Goal: Task Accomplishment & Management: Manage account settings

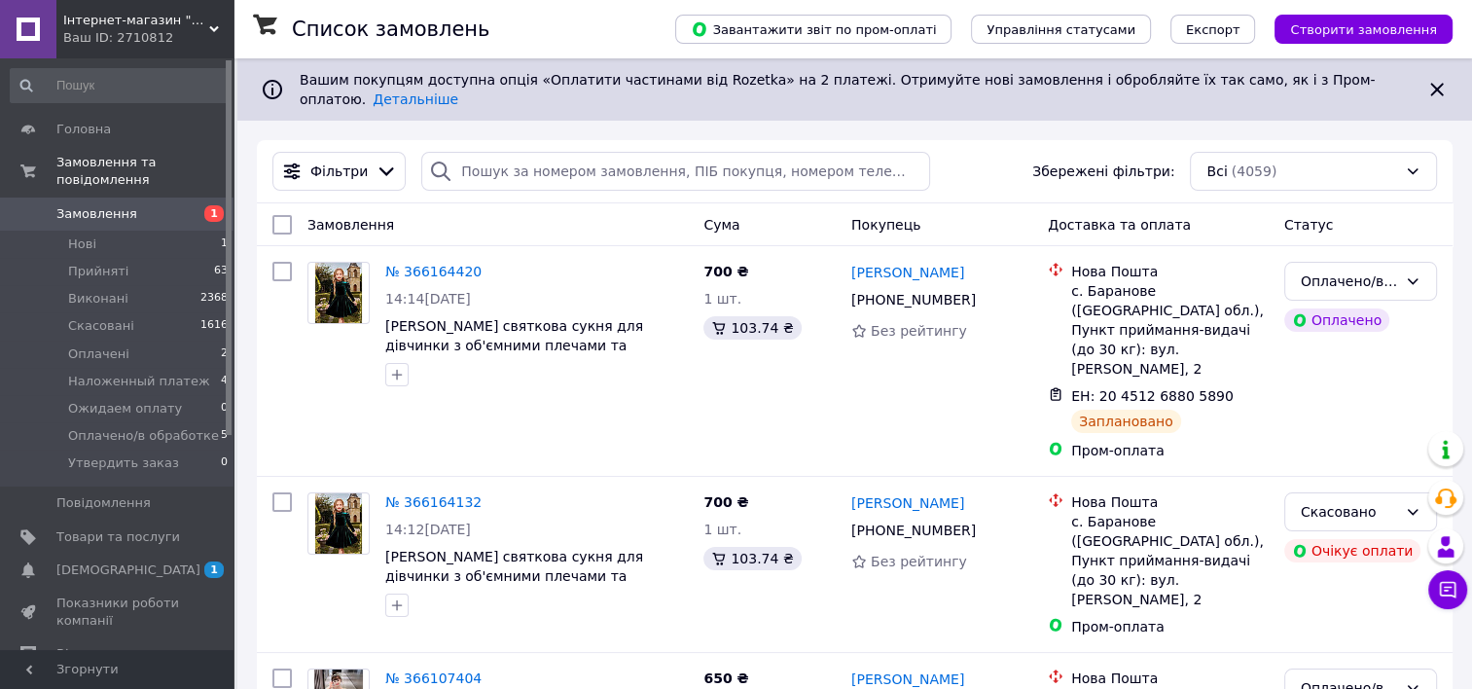
click at [190, 205] on span "1" at bounding box center [207, 214] width 54 height 18
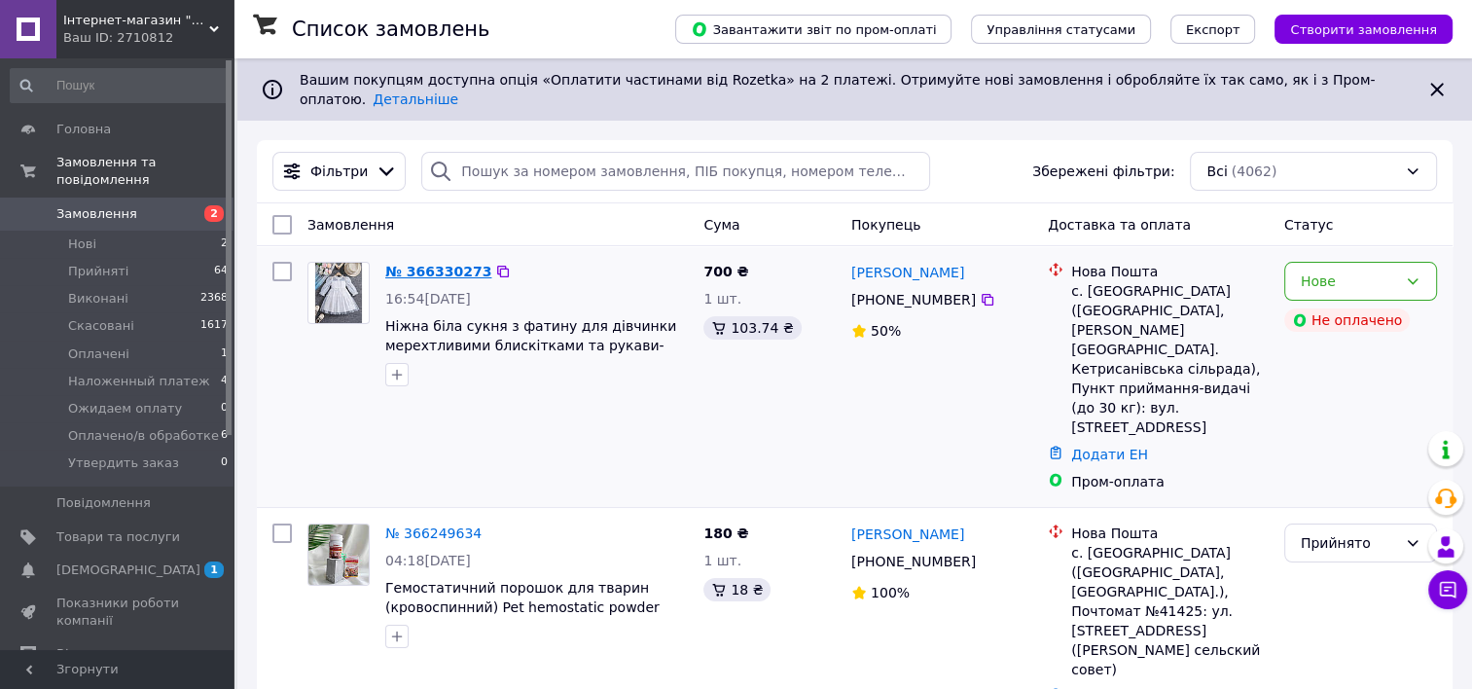
click at [417, 264] on link "№ 366330273" at bounding box center [438, 272] width 106 height 16
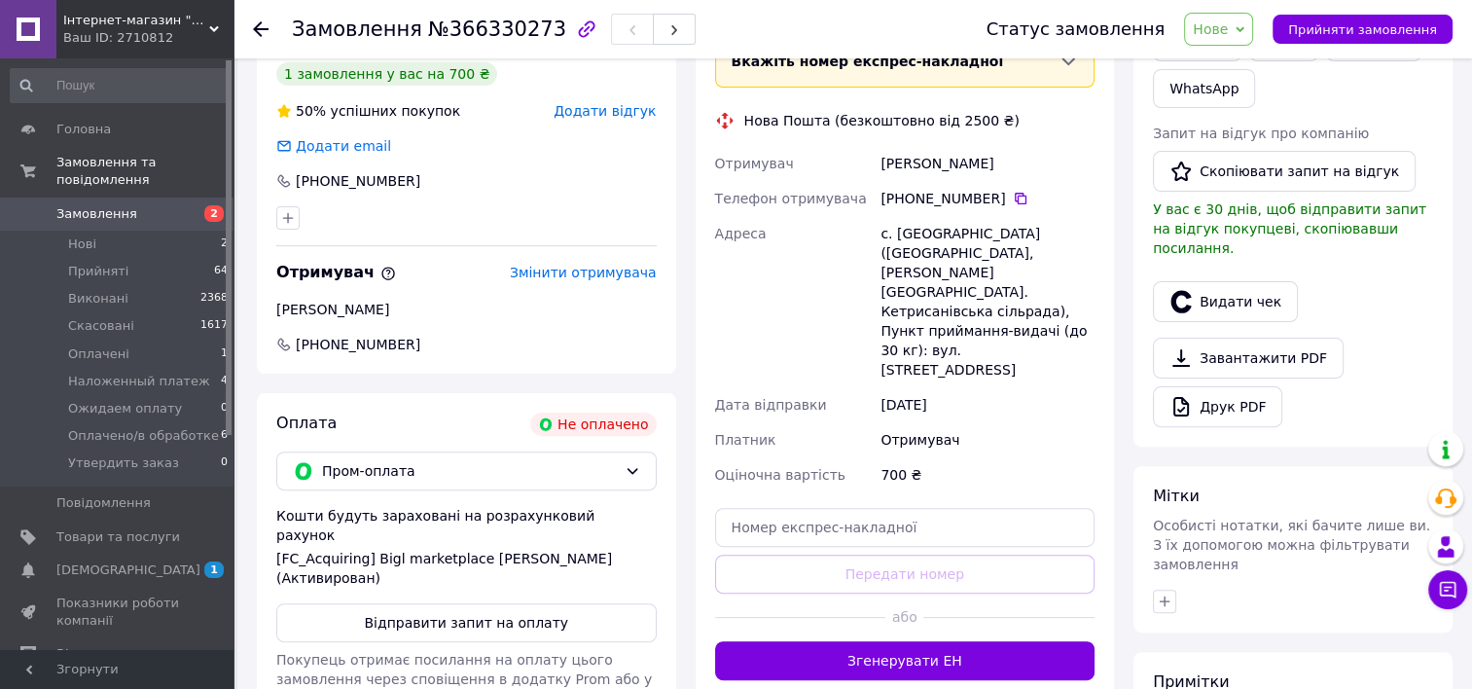
scroll to position [495, 0]
click at [576, 602] on button "Відправити запит на оплату" at bounding box center [466, 621] width 381 height 39
click at [261, 28] on use at bounding box center [261, 29] width 16 height 16
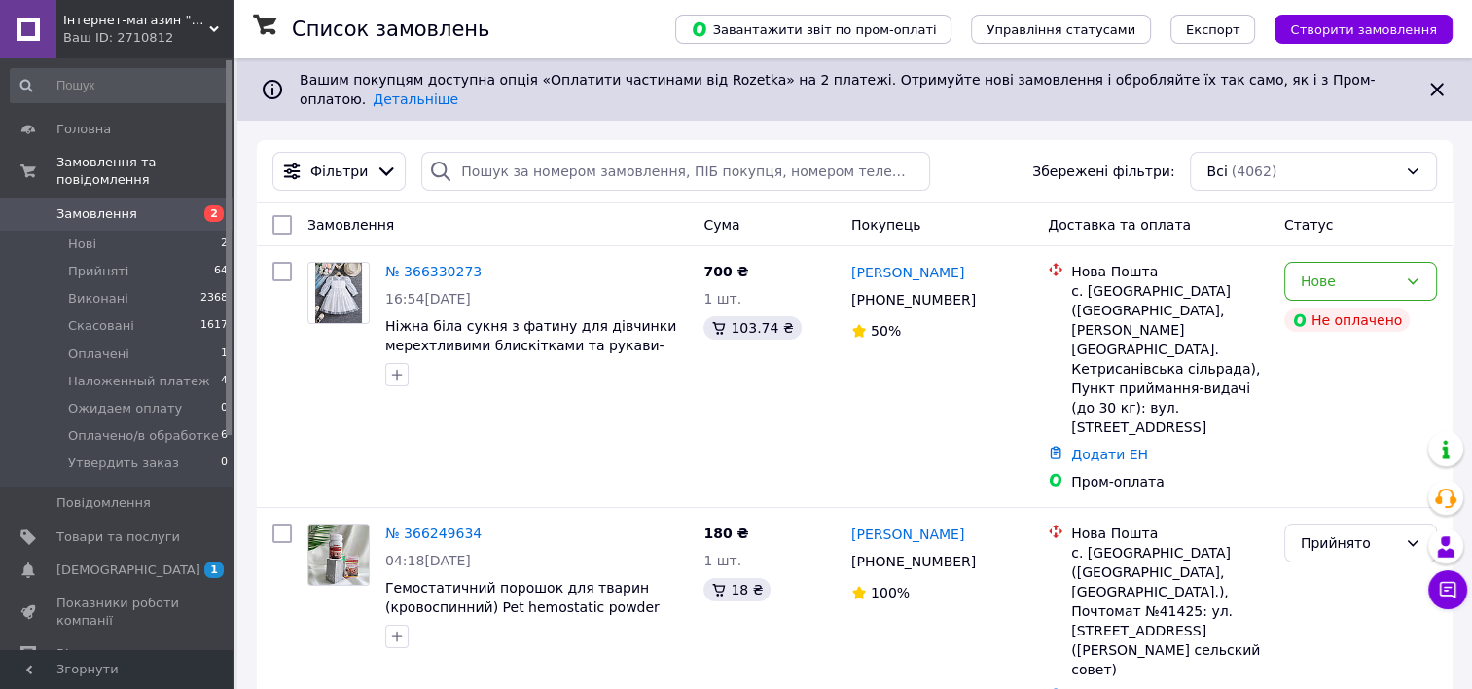
click at [563, 207] on div "Замовлення" at bounding box center [498, 224] width 396 height 35
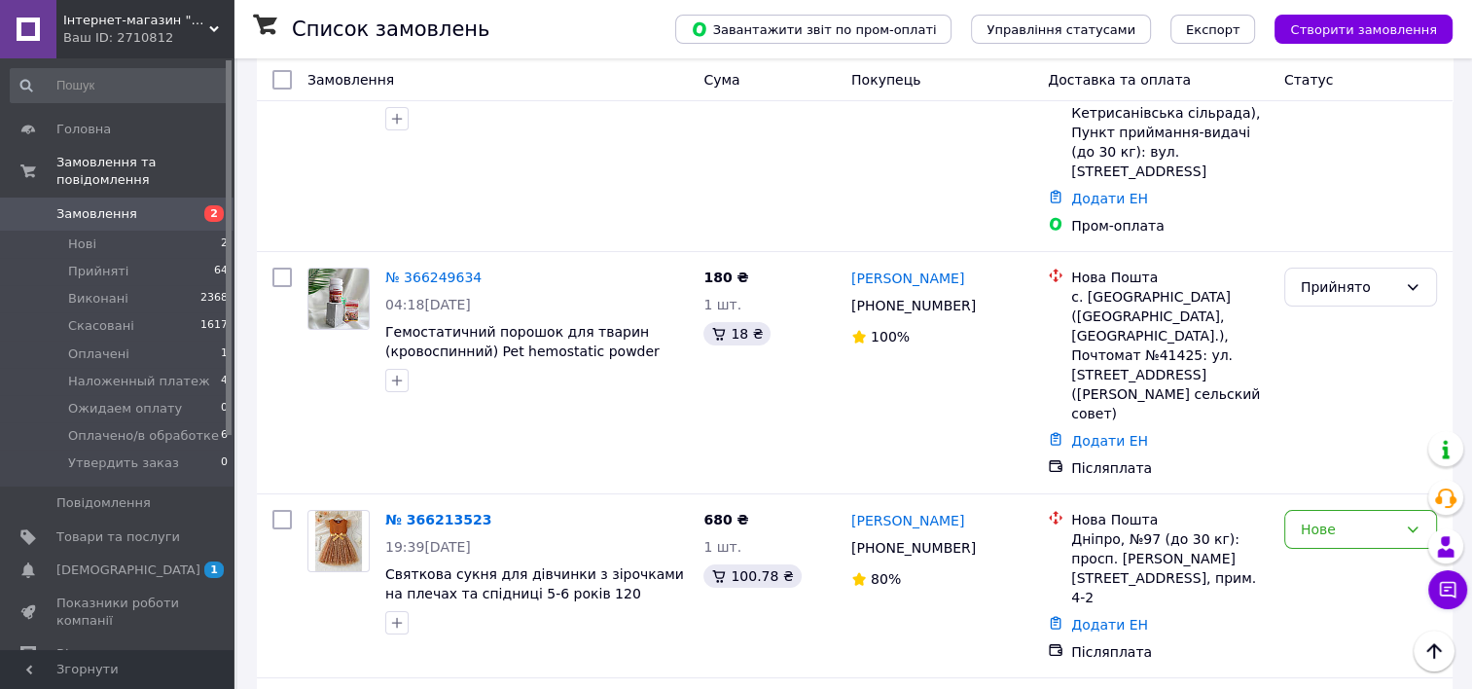
scroll to position [271, 0]
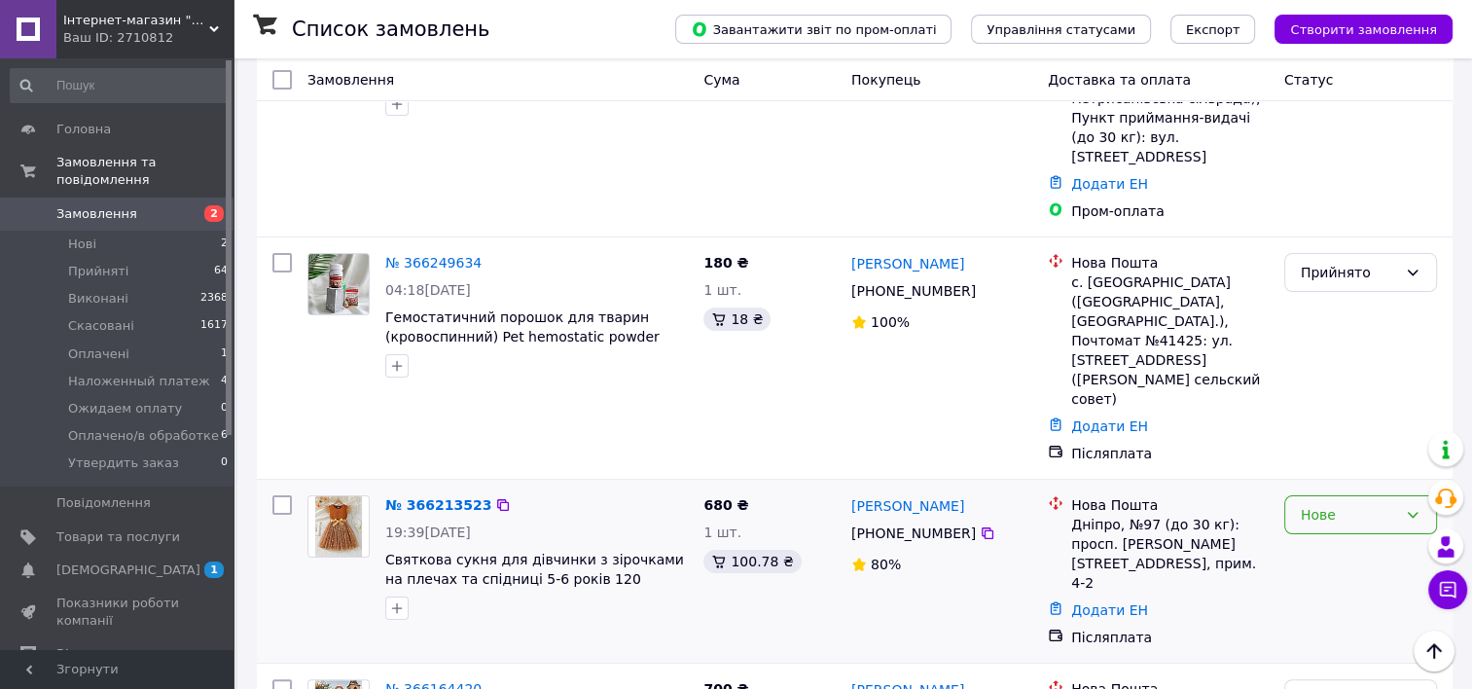
click at [1309, 504] on div "Нове" at bounding box center [1349, 514] width 96 height 21
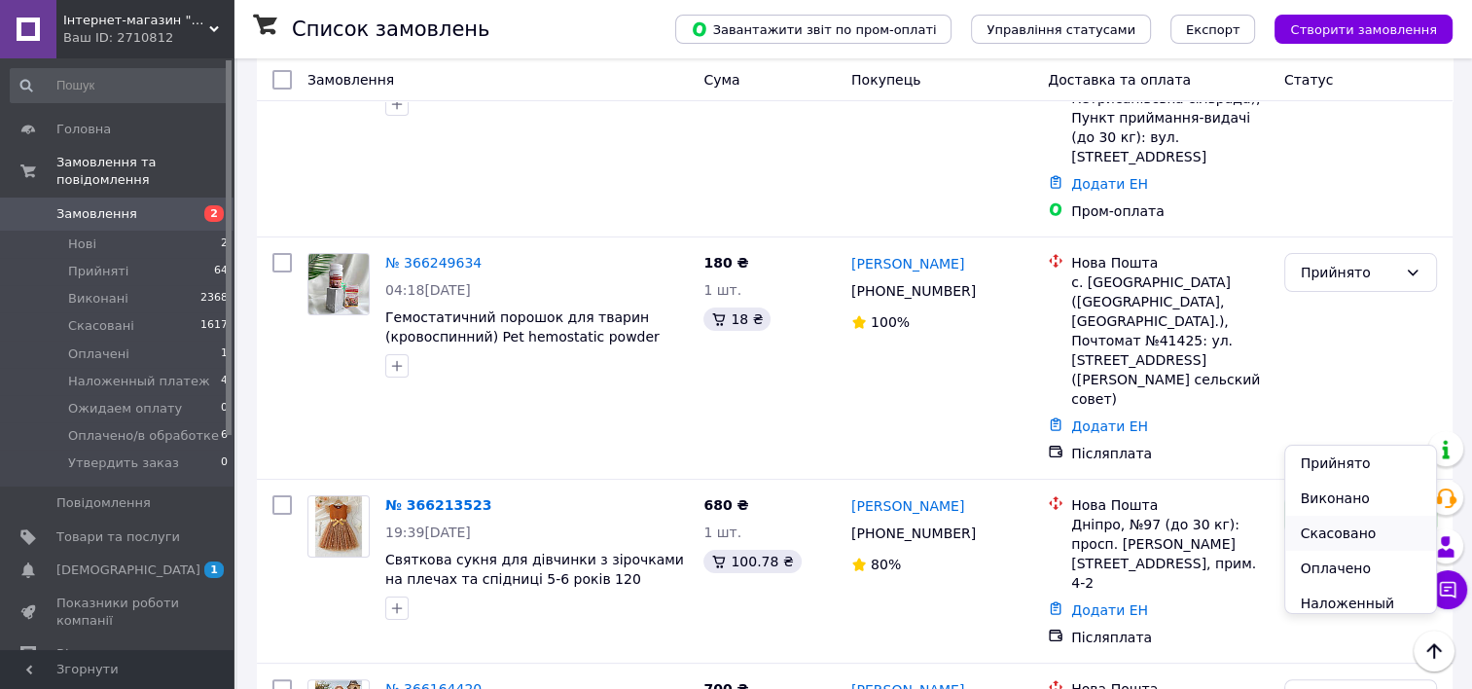
click at [1329, 534] on li "Скасовано" at bounding box center [1361, 533] width 151 height 35
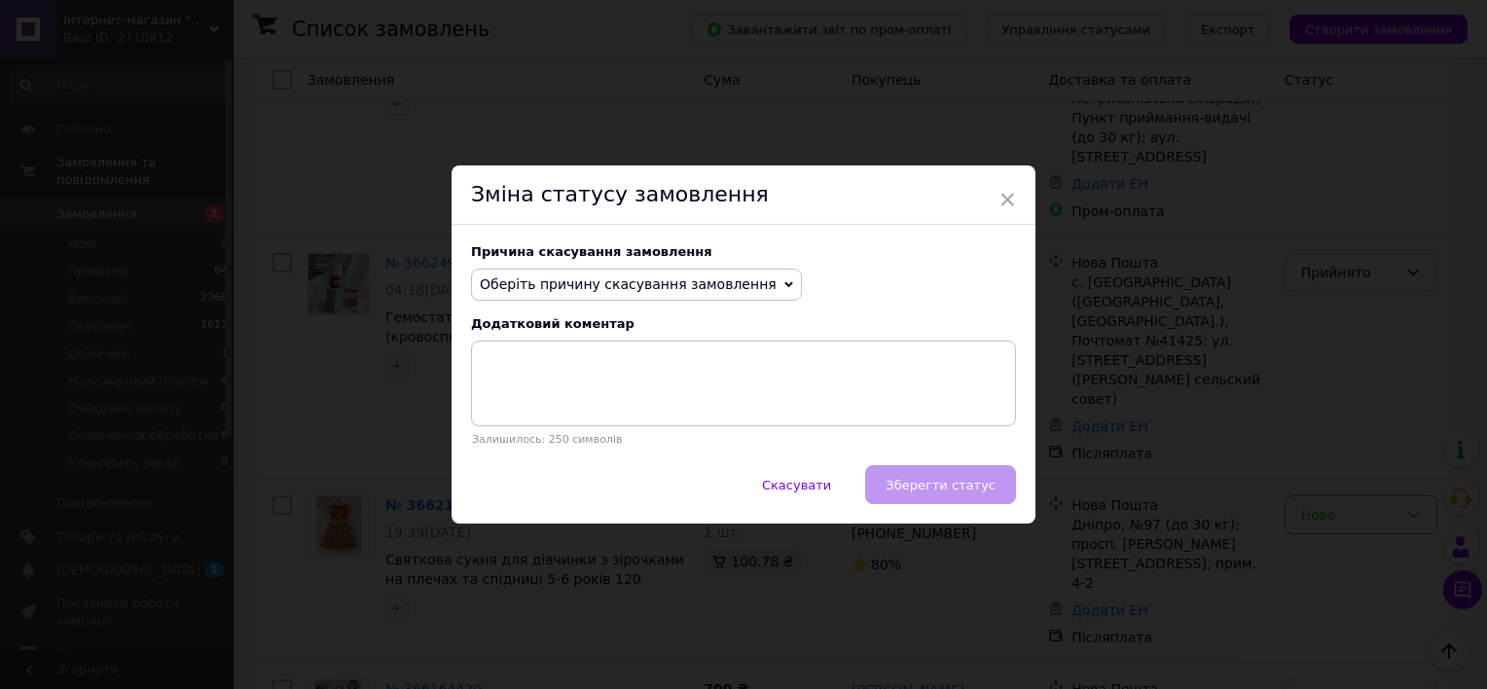
click at [718, 276] on span "Оберіть причину скасування замовлення" at bounding box center [628, 284] width 297 height 16
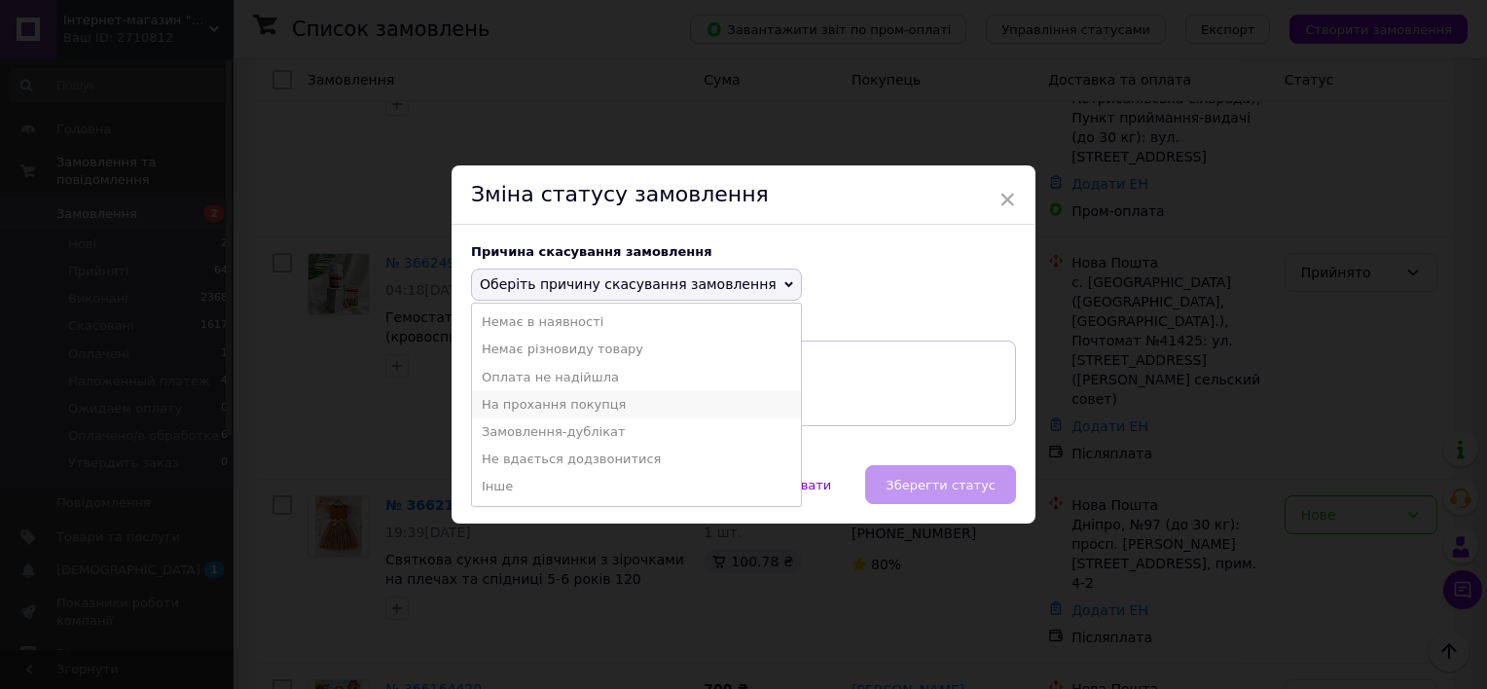
click at [607, 399] on li "На прохання покупця" at bounding box center [636, 404] width 329 height 27
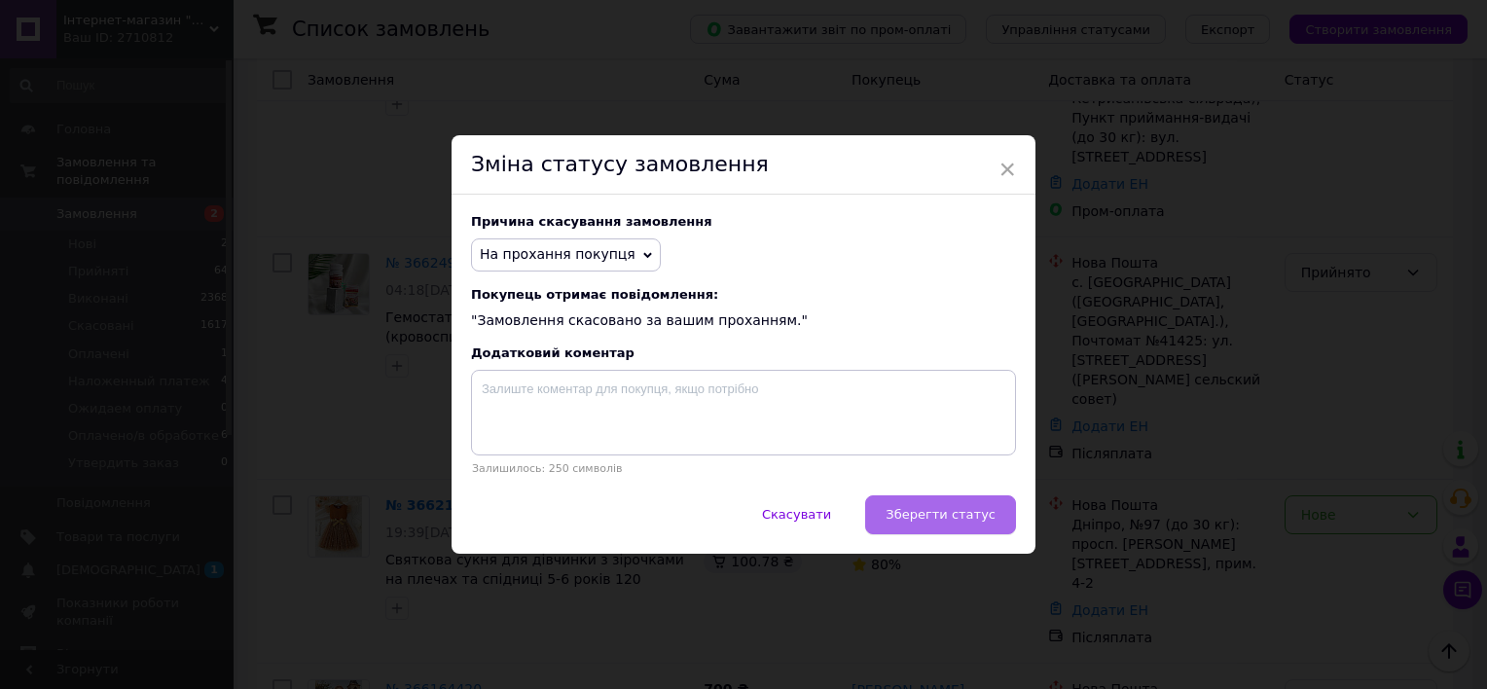
click at [981, 518] on span "Зберегти статус" at bounding box center [941, 514] width 110 height 15
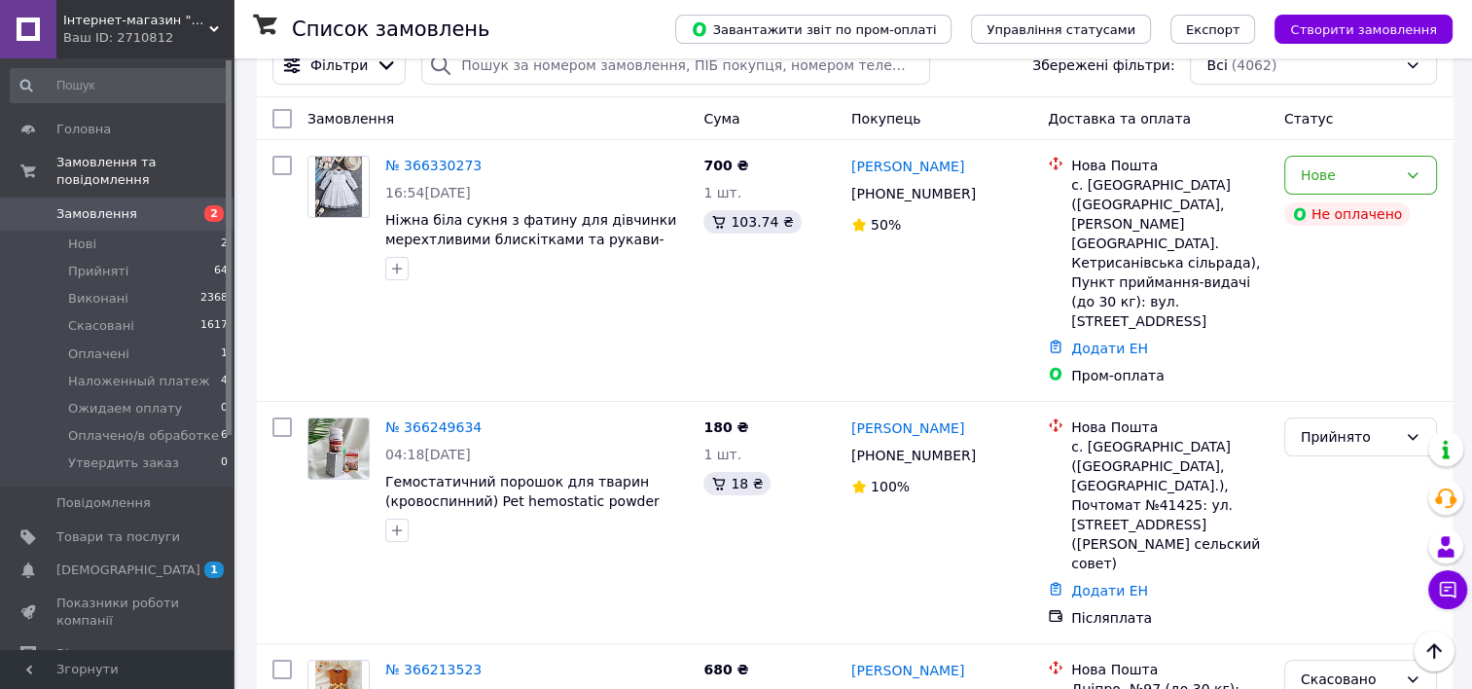
scroll to position [0, 0]
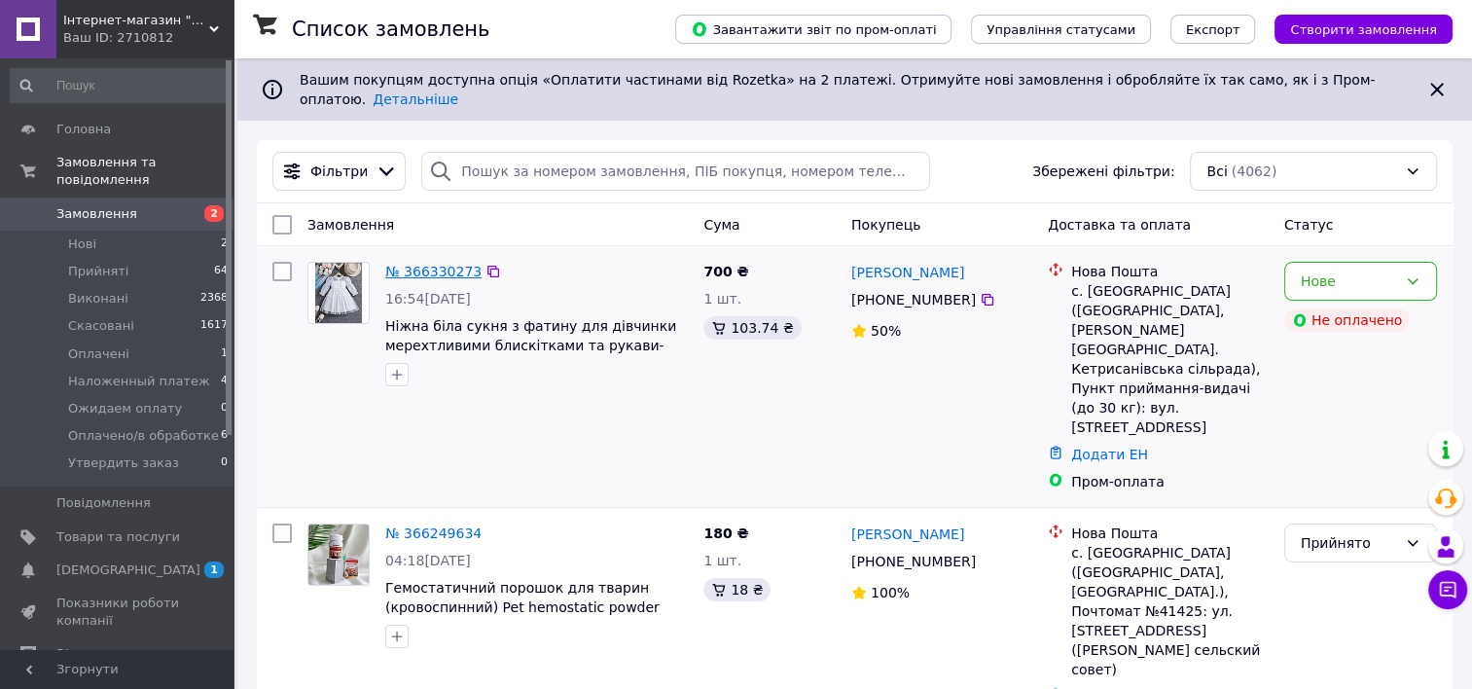
click at [412, 264] on link "№ 366330273" at bounding box center [433, 272] width 96 height 16
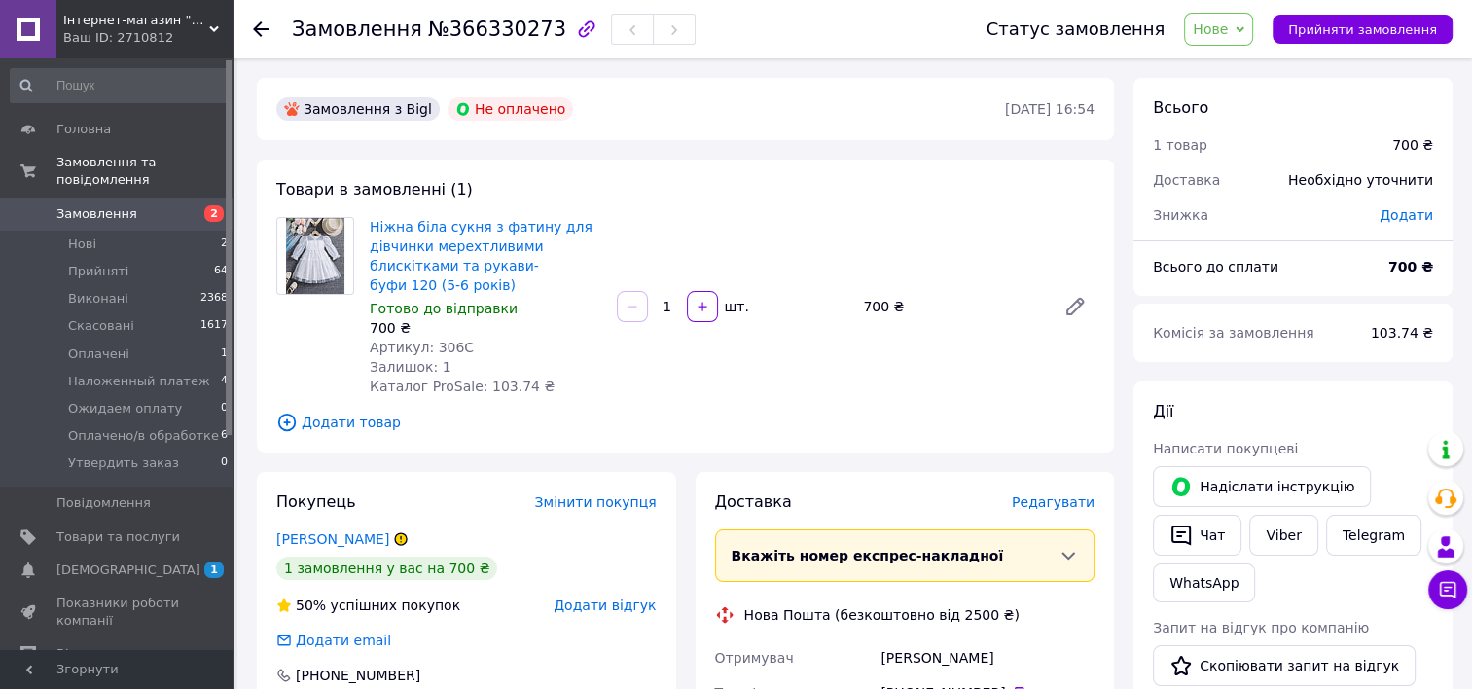
click at [263, 31] on icon at bounding box center [261, 29] width 16 height 16
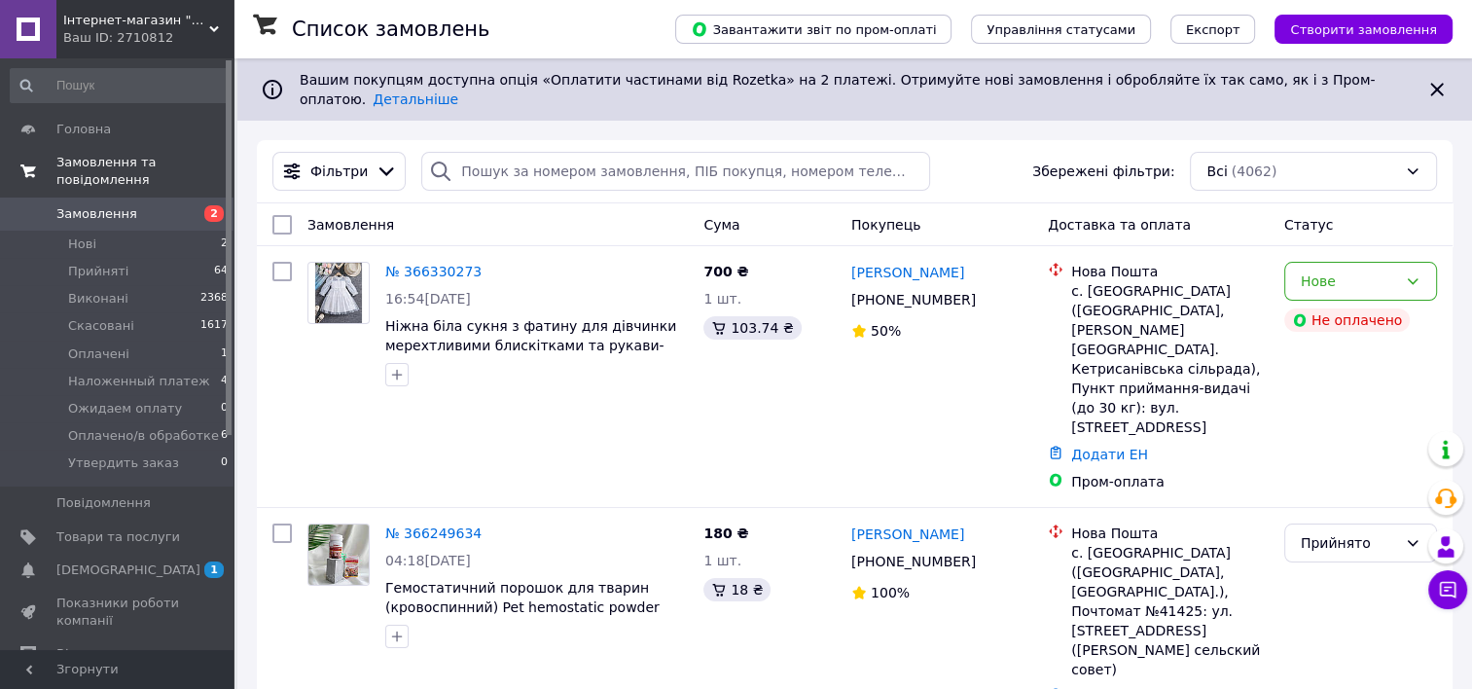
click at [142, 162] on span "Замовлення та повідомлення" at bounding box center [144, 171] width 177 height 35
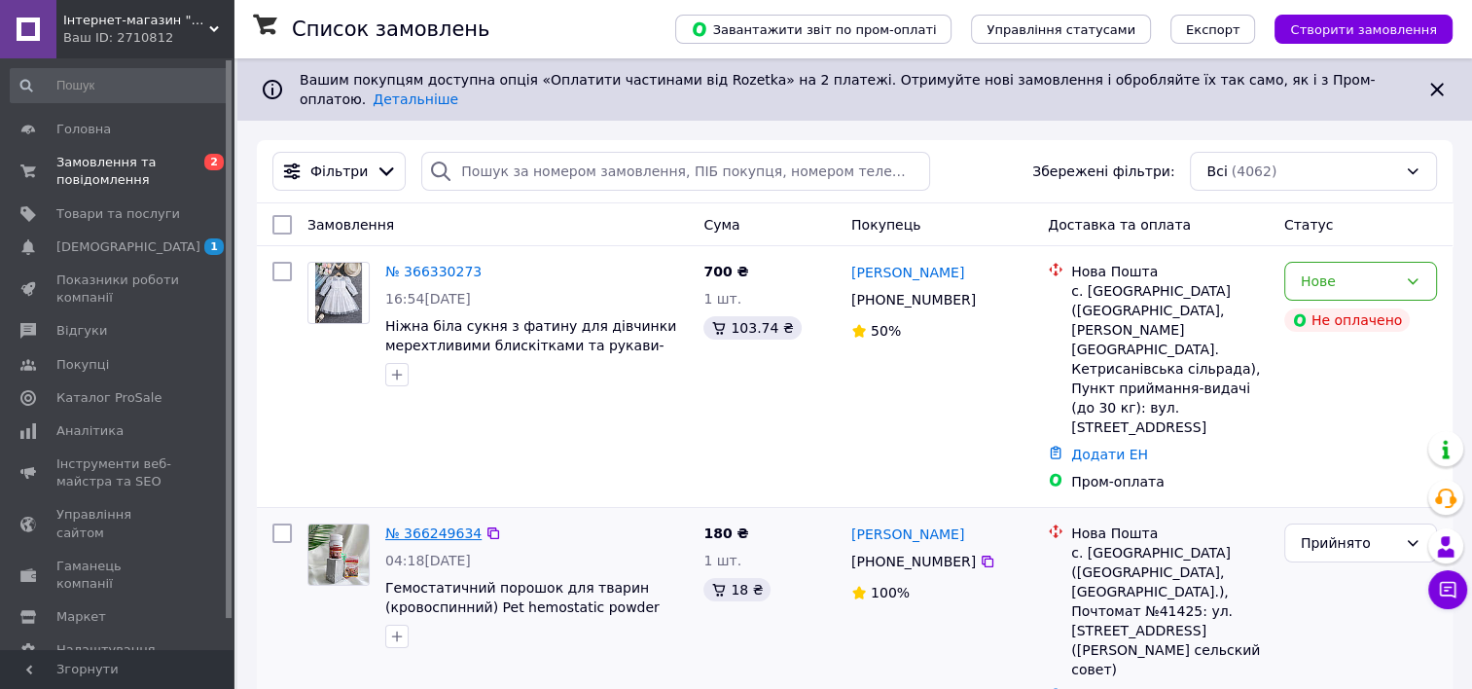
click at [436, 526] on link "№ 366249634" at bounding box center [433, 534] width 96 height 16
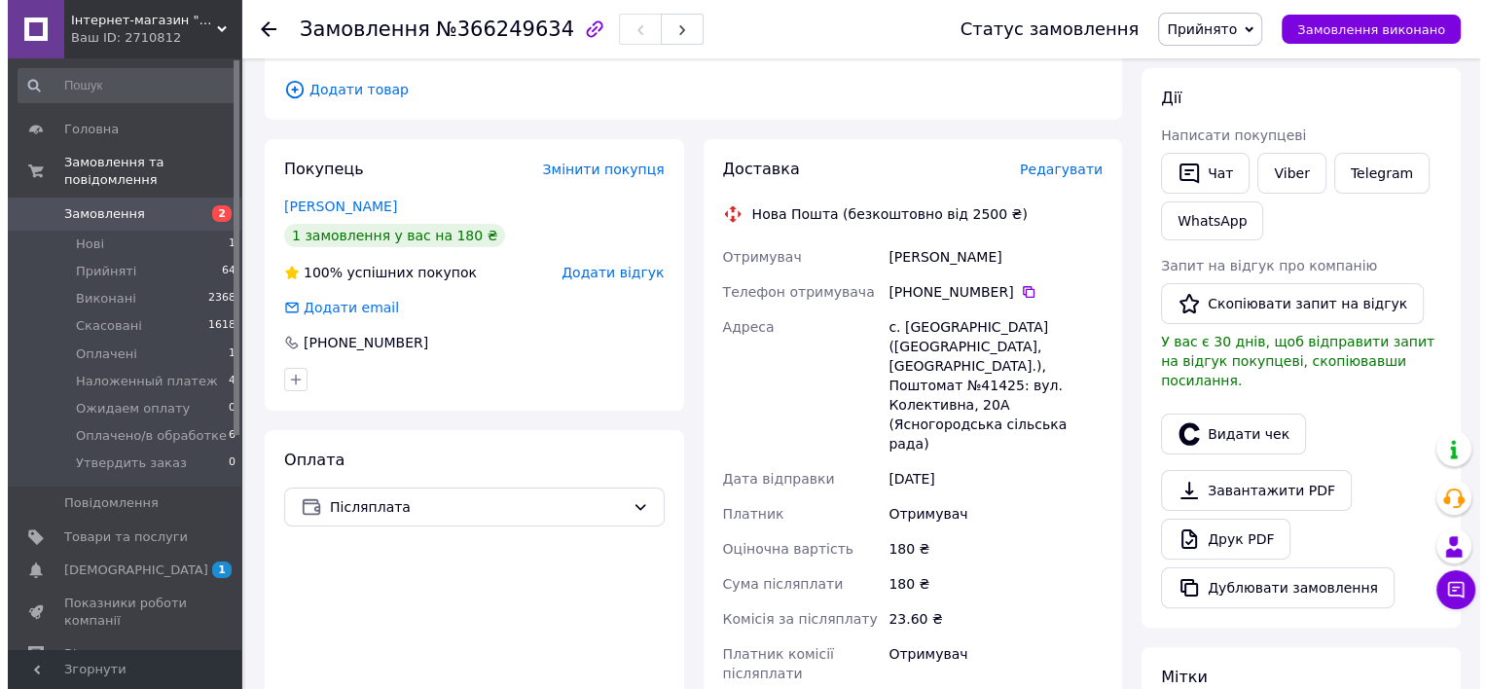
scroll to position [354, 0]
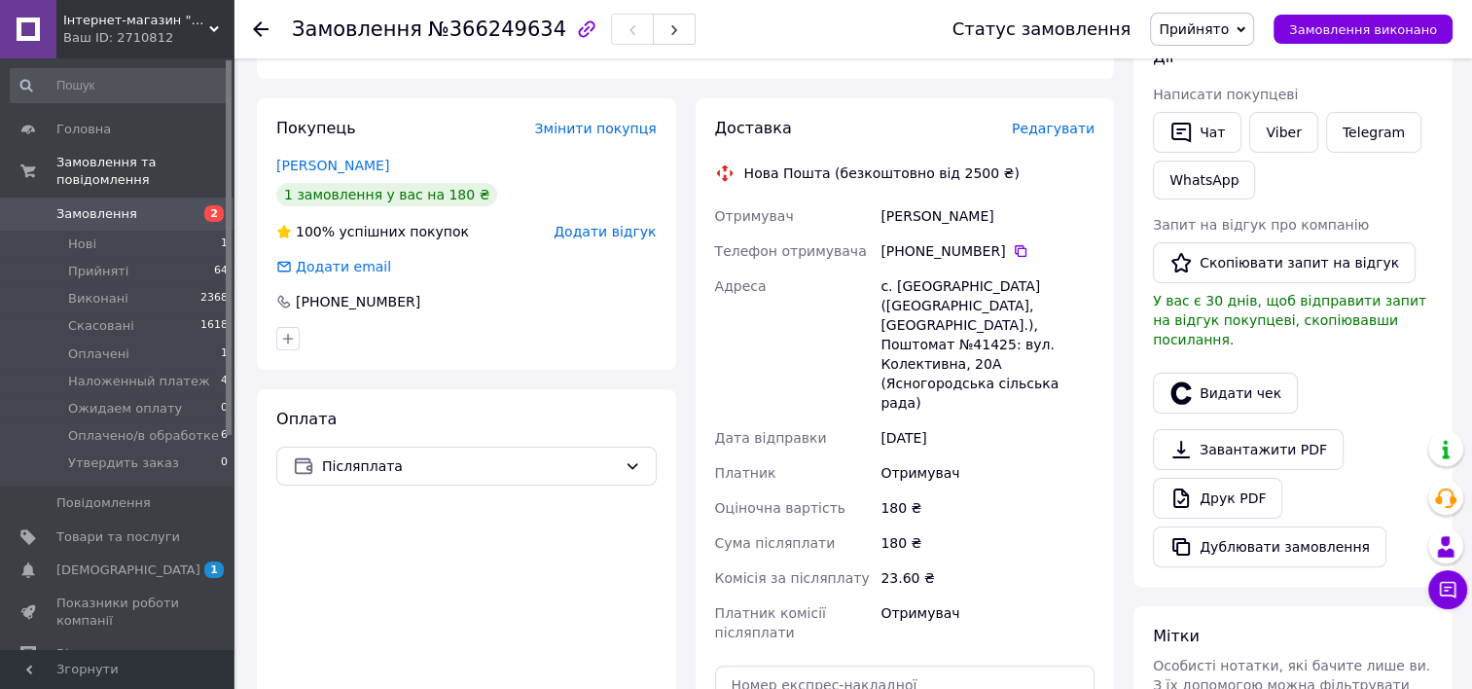
click at [1044, 135] on span "Редагувати" at bounding box center [1053, 129] width 83 height 16
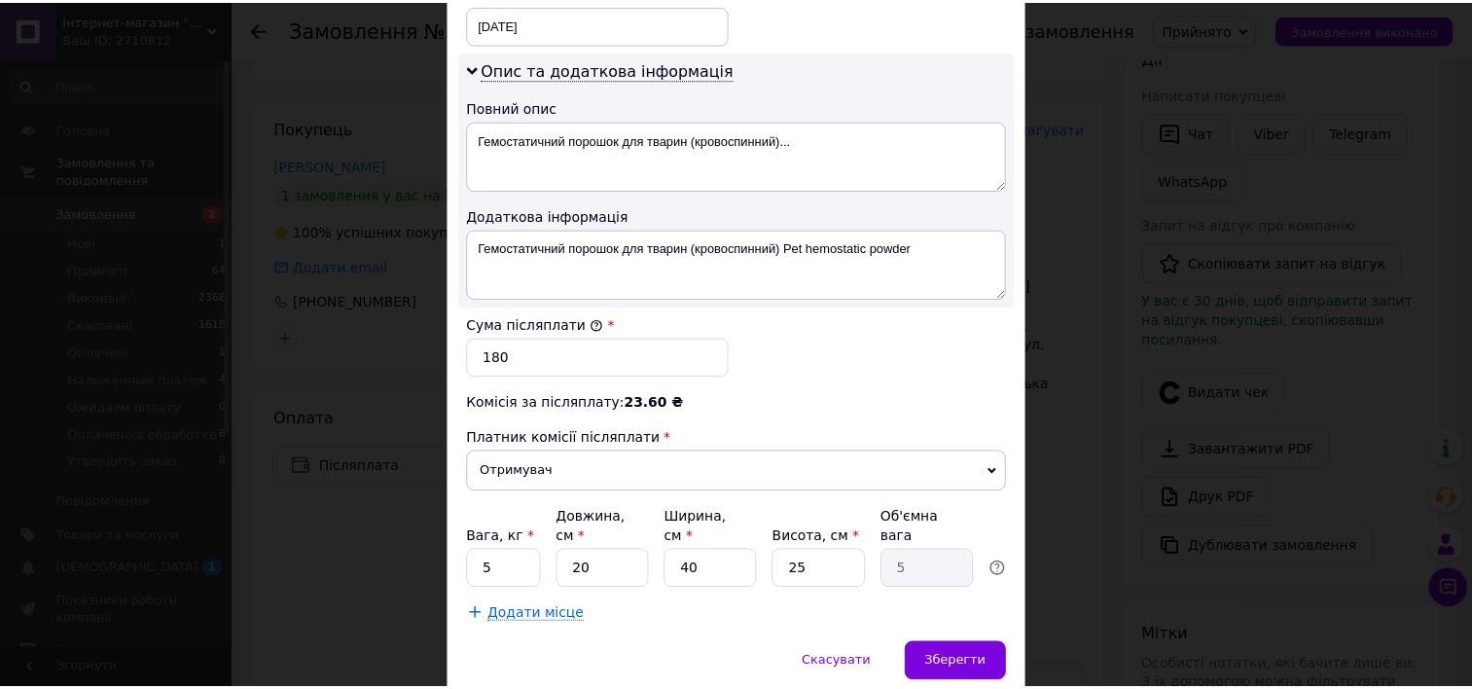
scroll to position [1007, 0]
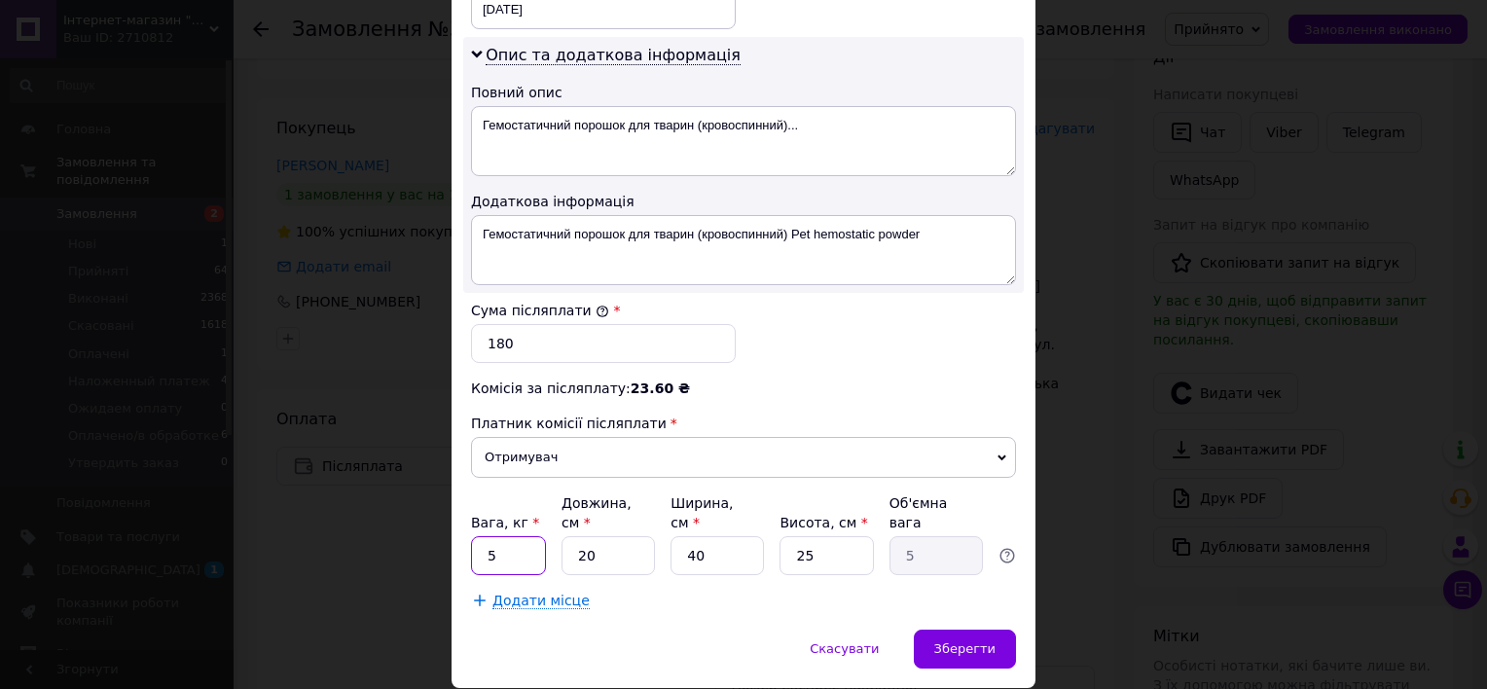
click at [506, 536] on input "5" at bounding box center [508, 555] width 75 height 39
type input "0.5"
click at [749, 536] on input "40" at bounding box center [717, 555] width 93 height 39
type input "4"
type input "0.5"
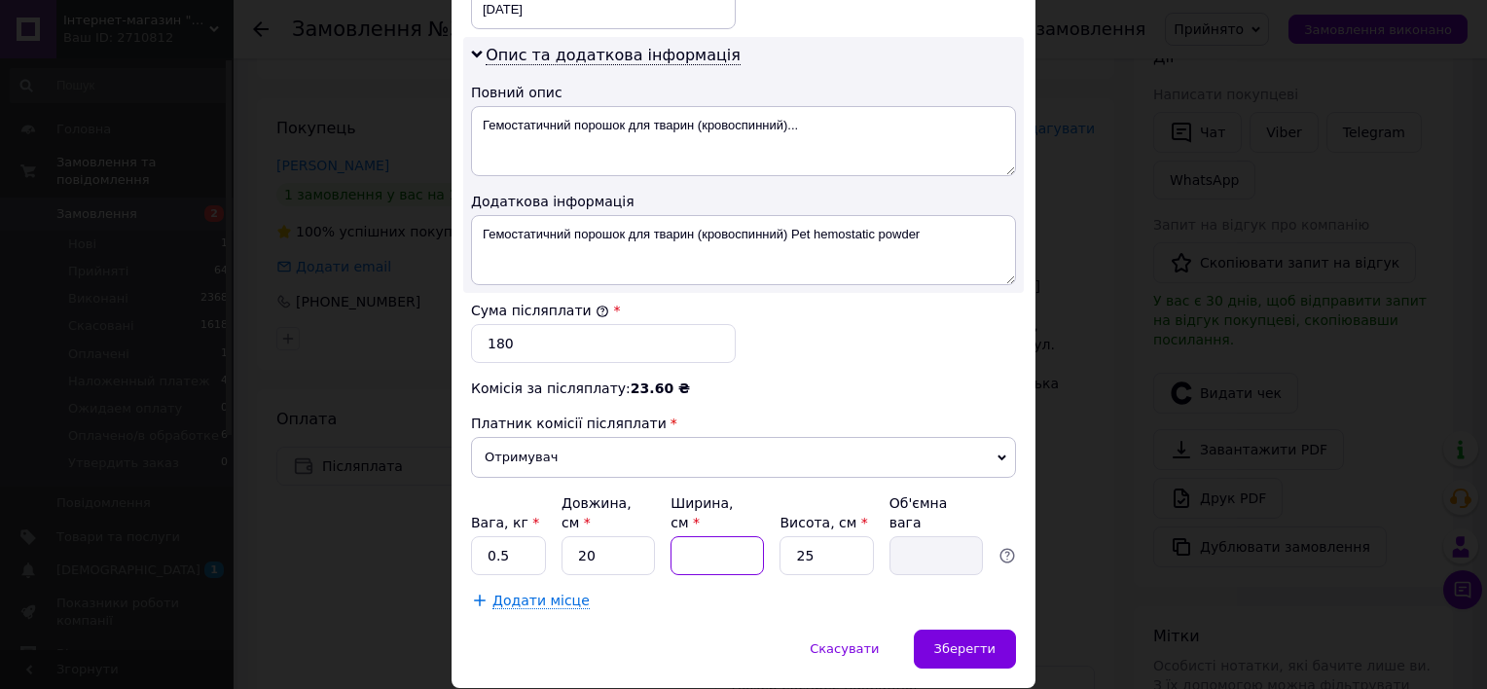
type input "5"
type input "0.63"
type input "5"
click at [880, 498] on div "Вага, кг * 0.5 Довжина, см * 20 Ширина, см * 5 Висота, см * 25 Об'ємна вага 0.63" at bounding box center [743, 534] width 545 height 82
click at [825, 536] on input "25" at bounding box center [826, 555] width 93 height 39
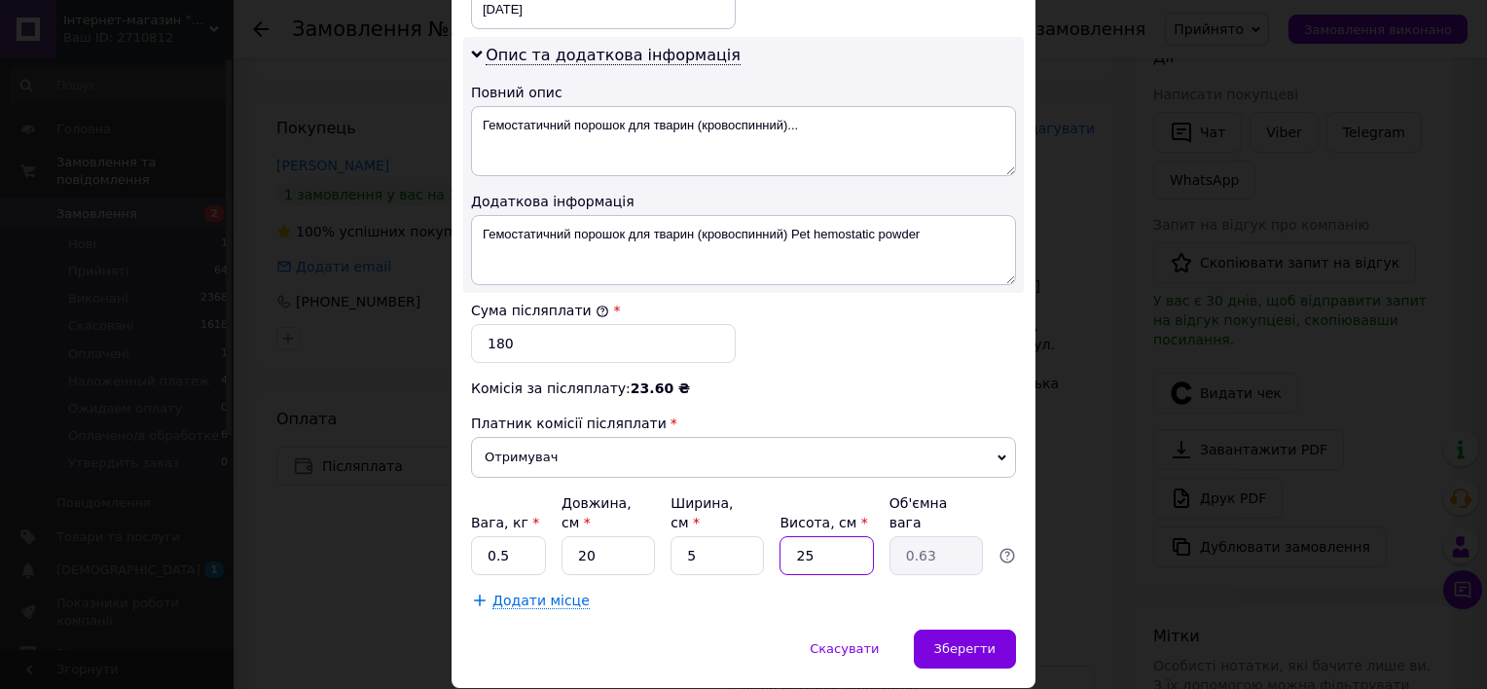
type input "2"
type input "0.1"
type input "20"
type input "0.5"
type input "20"
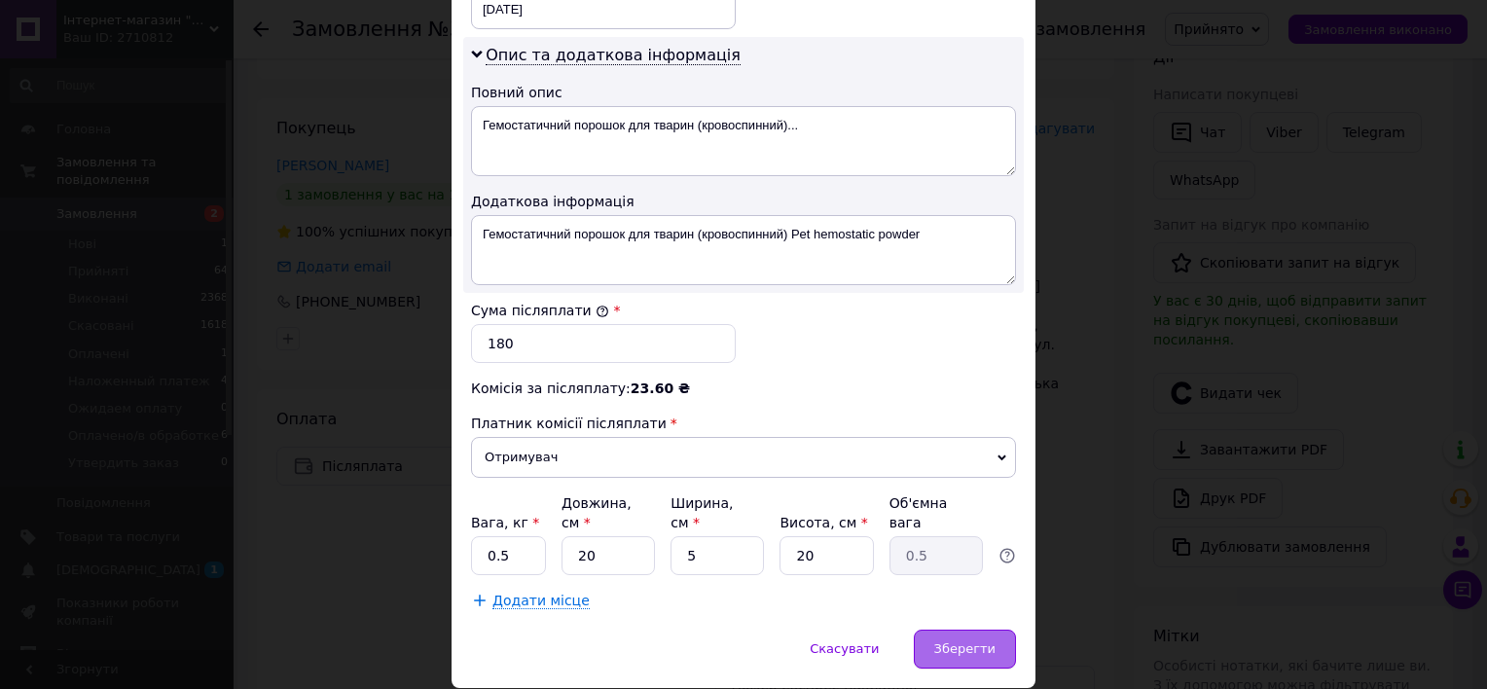
click at [961, 630] on div "Зберегти" at bounding box center [965, 649] width 102 height 39
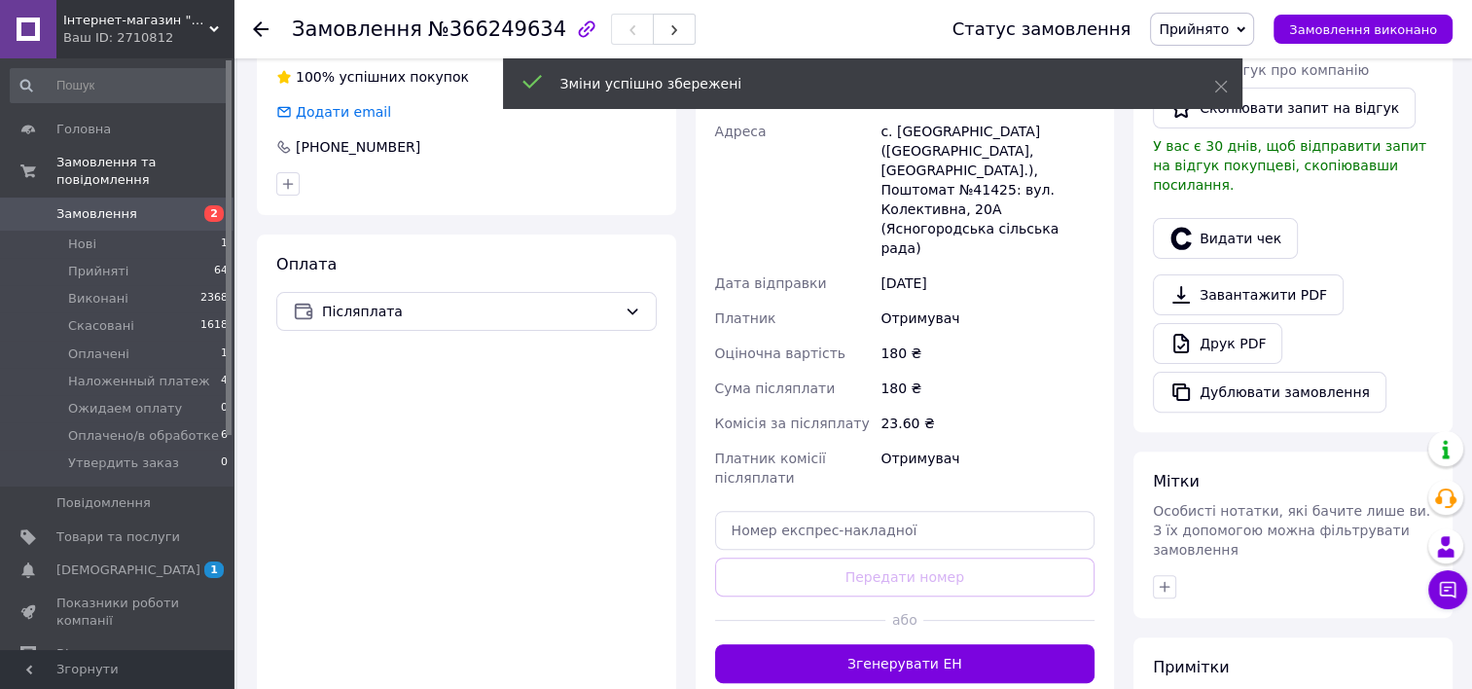
scroll to position [559, 0]
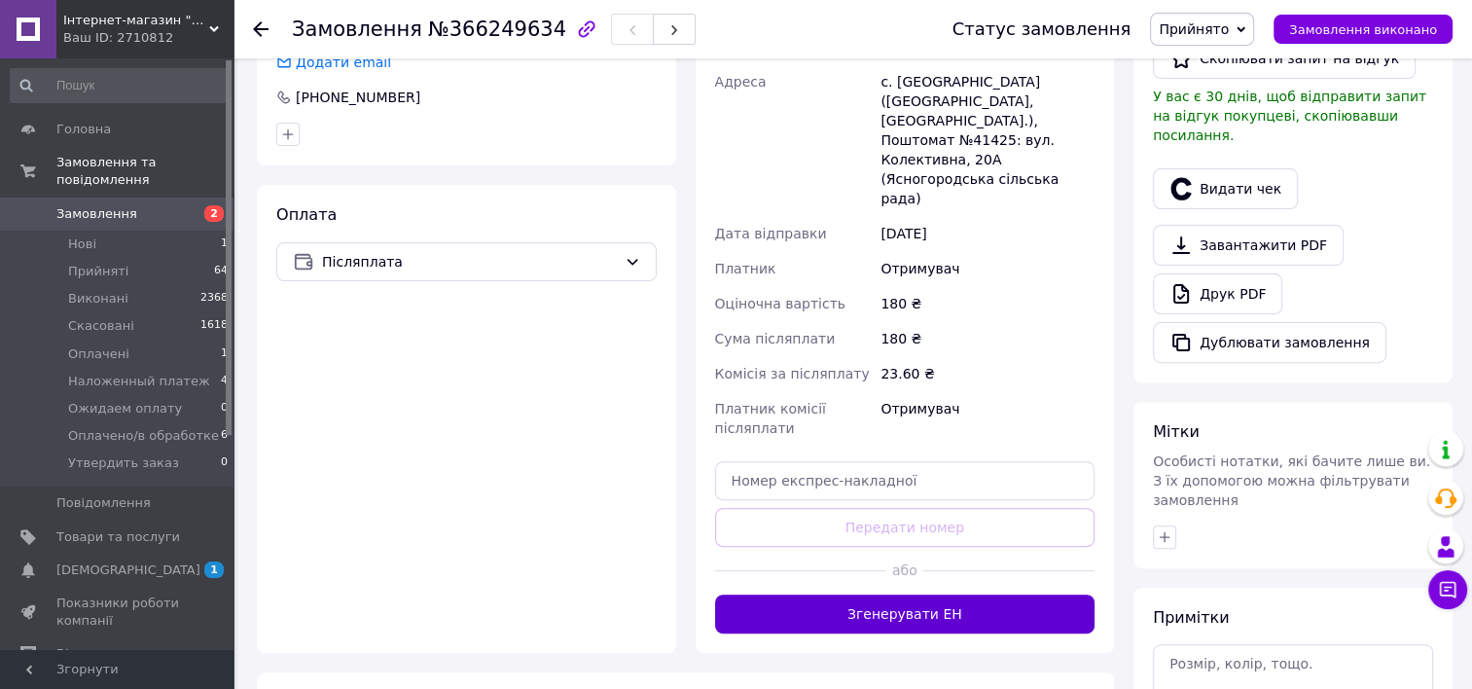
click at [981, 595] on button "Згенерувати ЕН" at bounding box center [905, 614] width 381 height 39
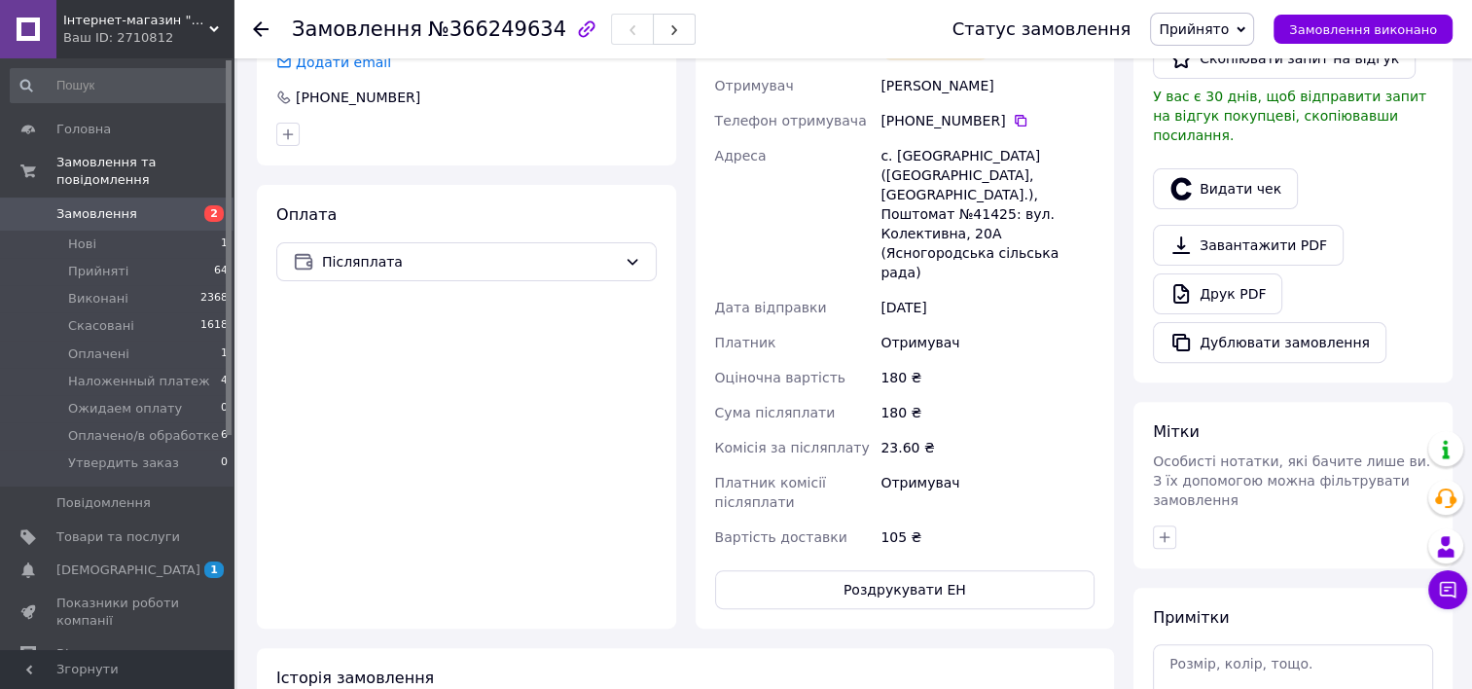
click at [146, 205] on span "Замовлення" at bounding box center [118, 214] width 124 height 18
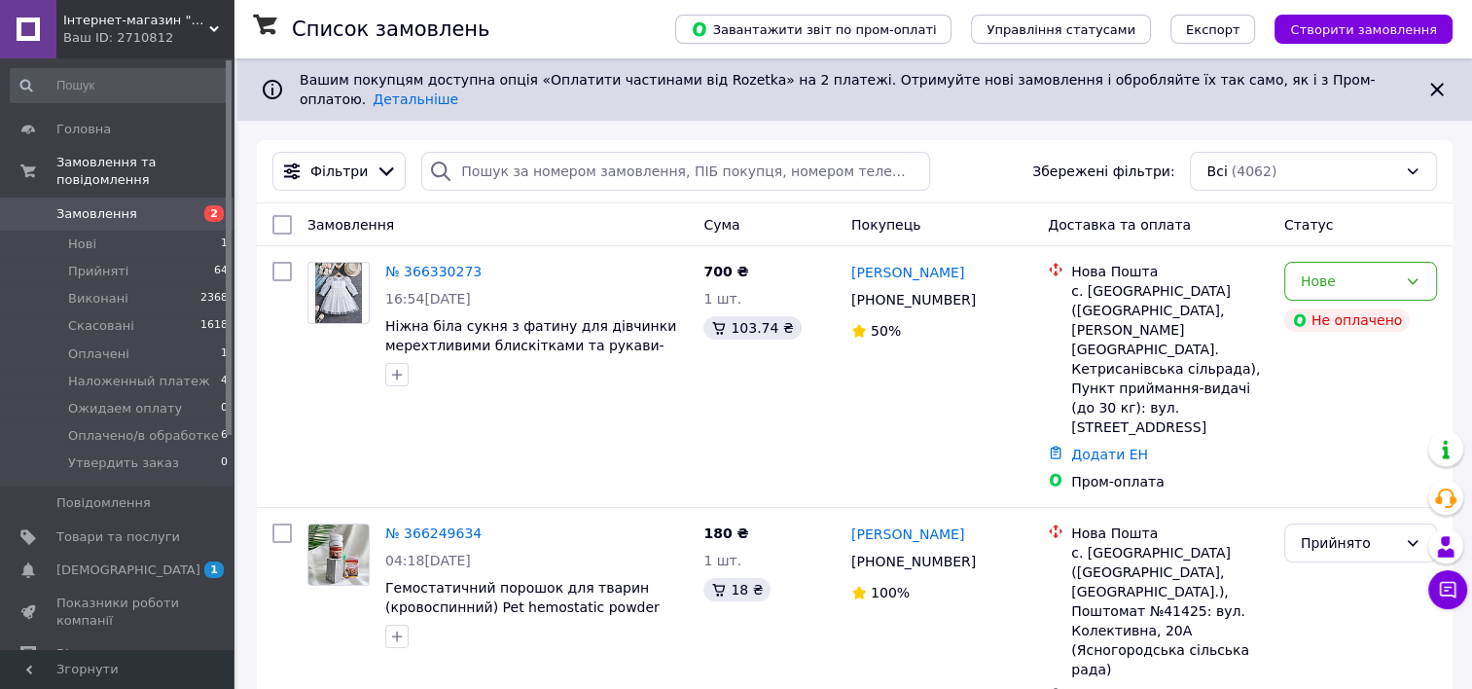
click at [953, 140] on div "Фільтри Збережені фільтри: Всі (4062)" at bounding box center [855, 171] width 1196 height 63
click at [954, 158] on div "Фільтри Збережені фільтри: Всі (4062)" at bounding box center [855, 171] width 1180 height 39
click at [501, 207] on div "Замовлення" at bounding box center [498, 224] width 396 height 35
click at [506, 207] on div "Замовлення" at bounding box center [498, 224] width 396 height 35
click at [507, 207] on div "Замовлення" at bounding box center [498, 224] width 396 height 35
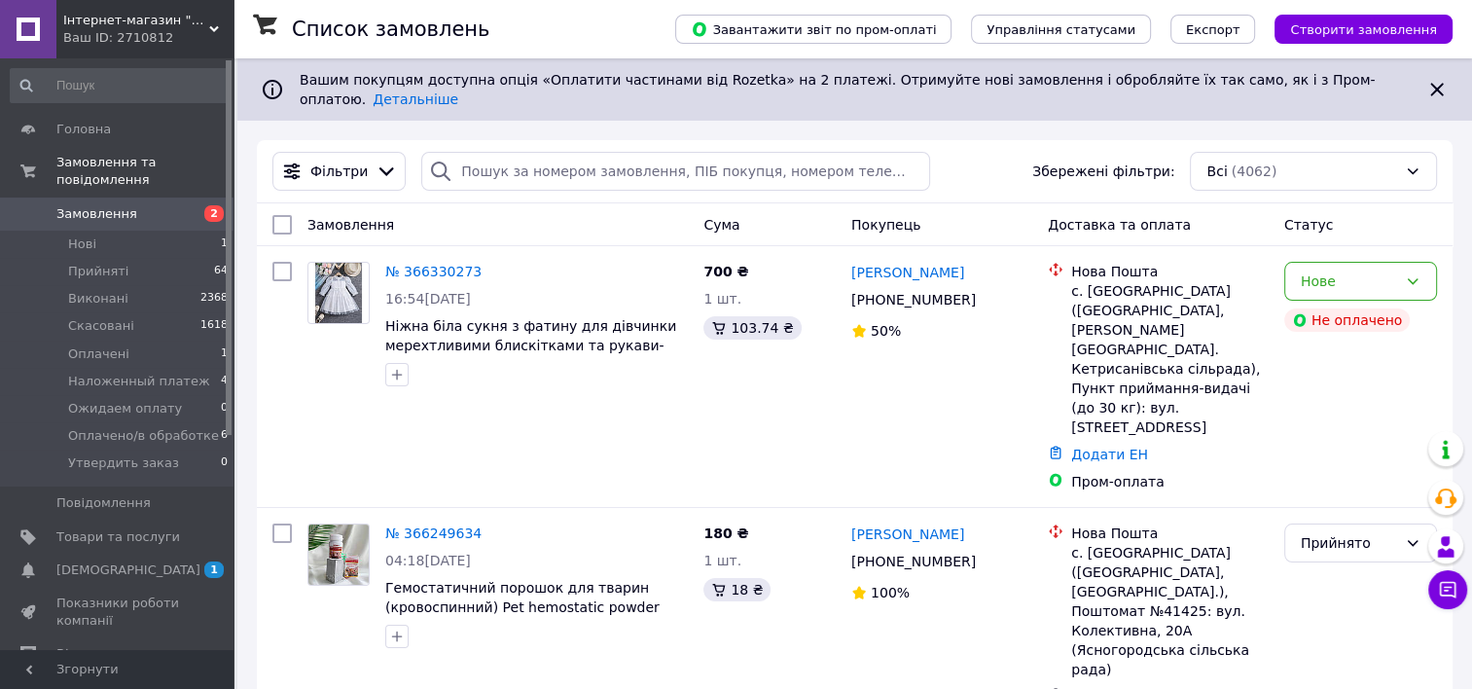
click at [507, 207] on div "Замовлення" at bounding box center [498, 224] width 396 height 35
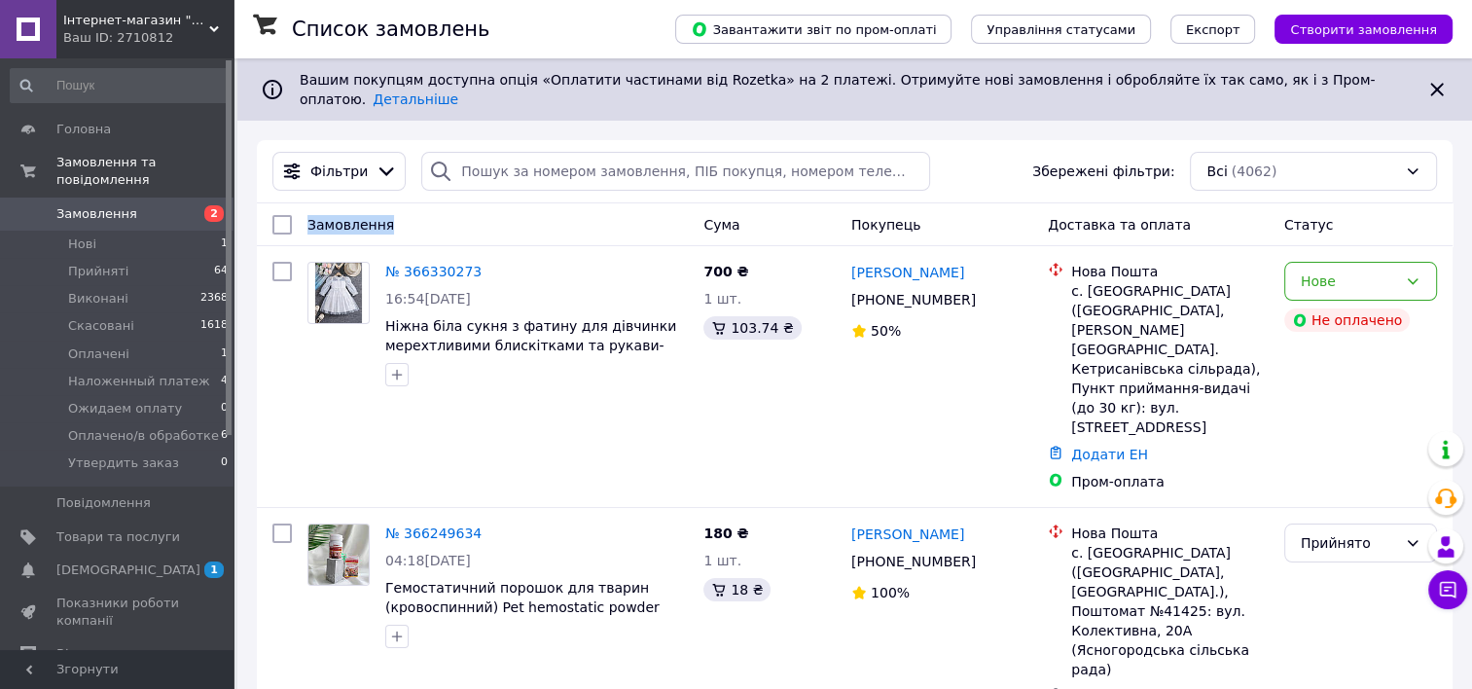
click at [507, 207] on div "Замовлення" at bounding box center [498, 224] width 396 height 35
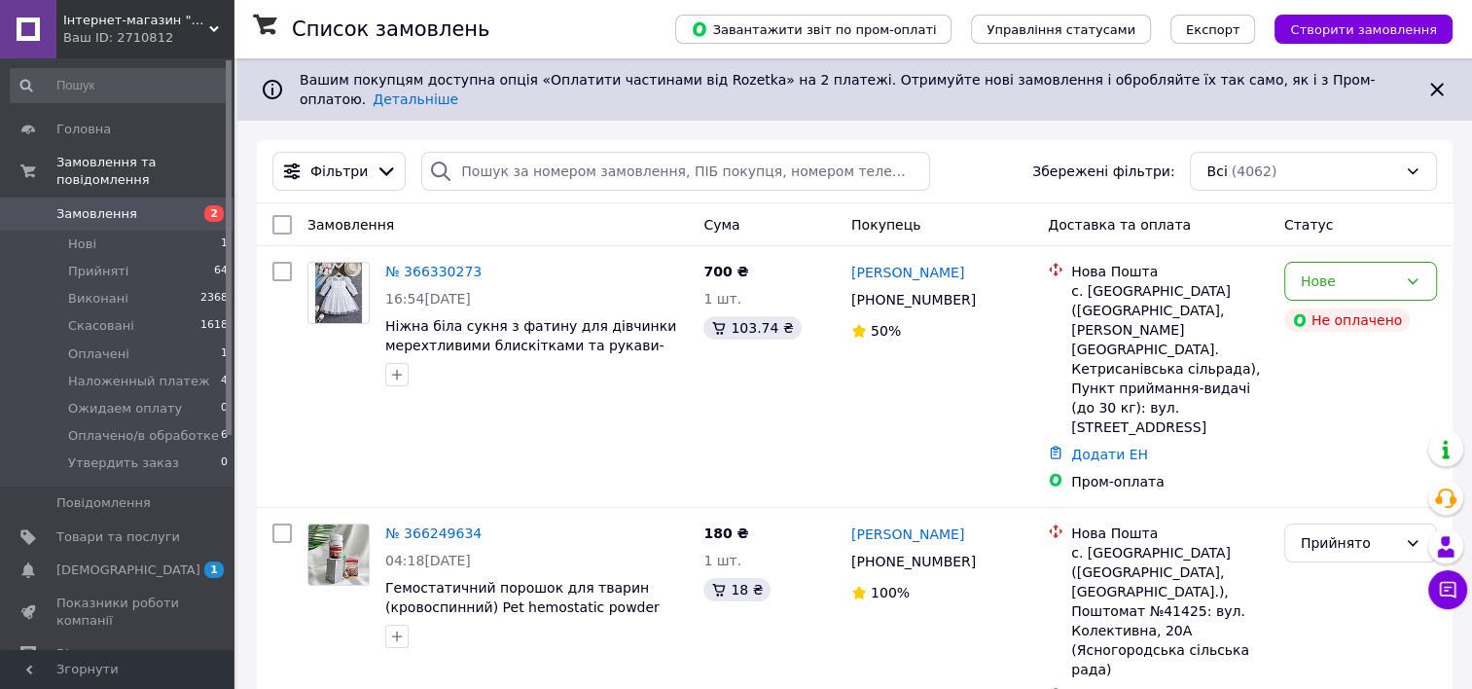
click at [475, 207] on div "Замовлення" at bounding box center [498, 224] width 396 height 35
click at [520, 225] on div "Замовлення" at bounding box center [498, 224] width 396 height 35
click at [532, 207] on div "Замовлення" at bounding box center [498, 224] width 396 height 35
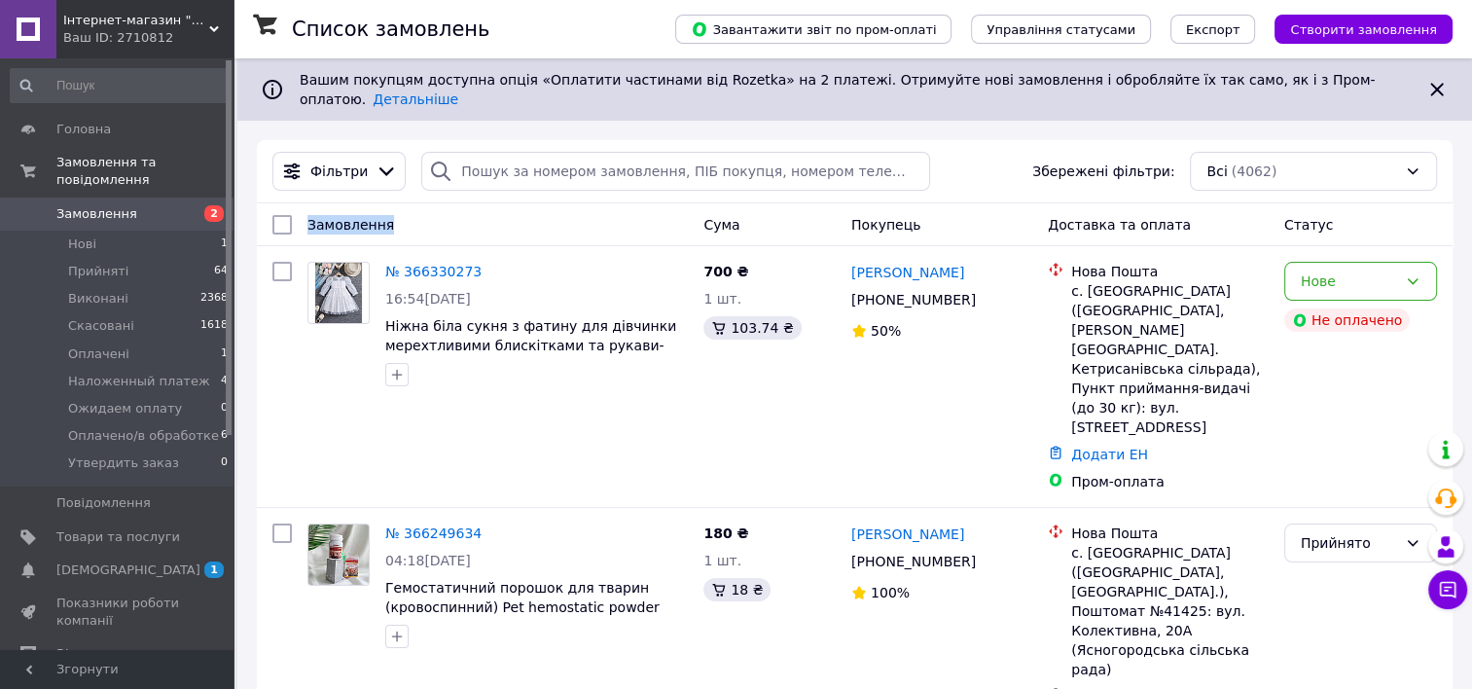
click at [532, 207] on div "Замовлення" at bounding box center [498, 224] width 396 height 35
drag, startPoint x: 532, startPoint y: 200, endPoint x: 588, endPoint y: 204, distance: 55.6
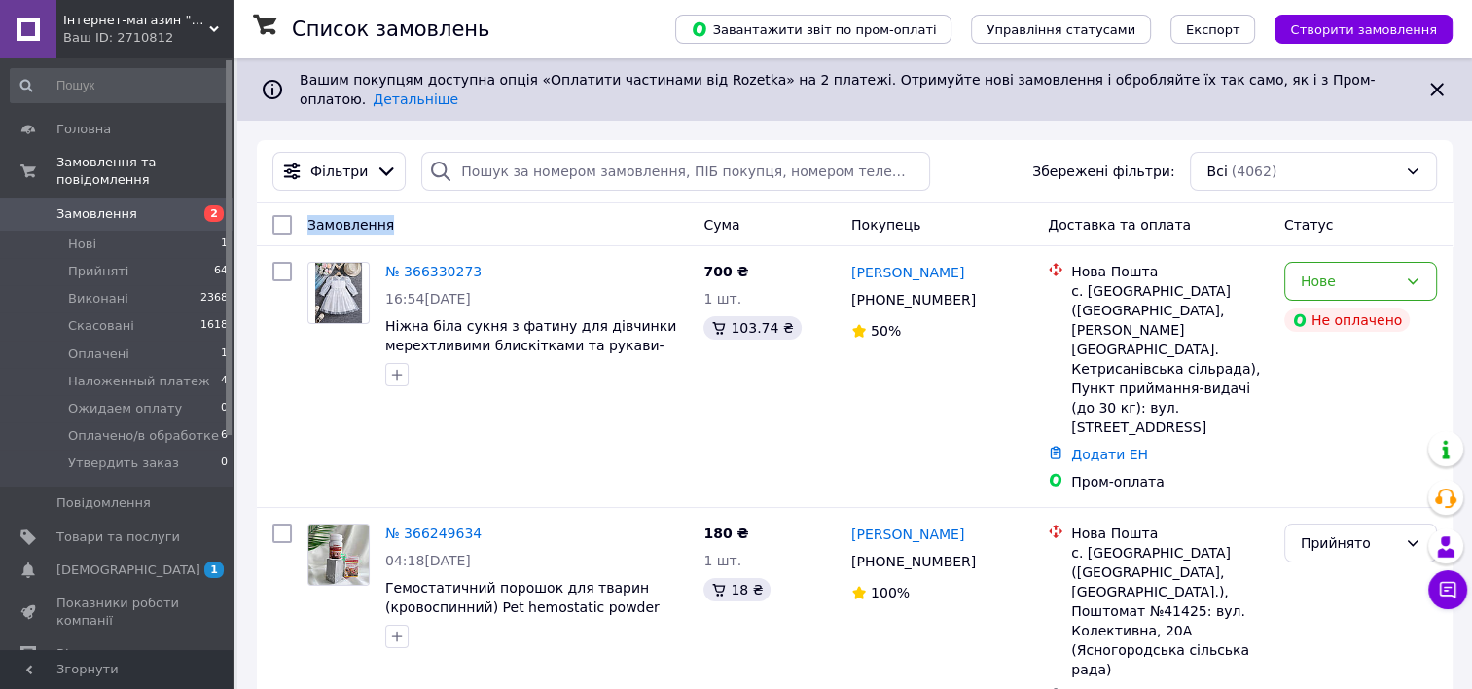
click at [588, 207] on div "Замовлення" at bounding box center [498, 224] width 396 height 35
click at [612, 207] on div "Замовлення" at bounding box center [498, 224] width 396 height 35
click at [534, 207] on div "Замовлення" at bounding box center [498, 224] width 396 height 35
click at [515, 207] on div "Замовлення" at bounding box center [498, 224] width 396 height 35
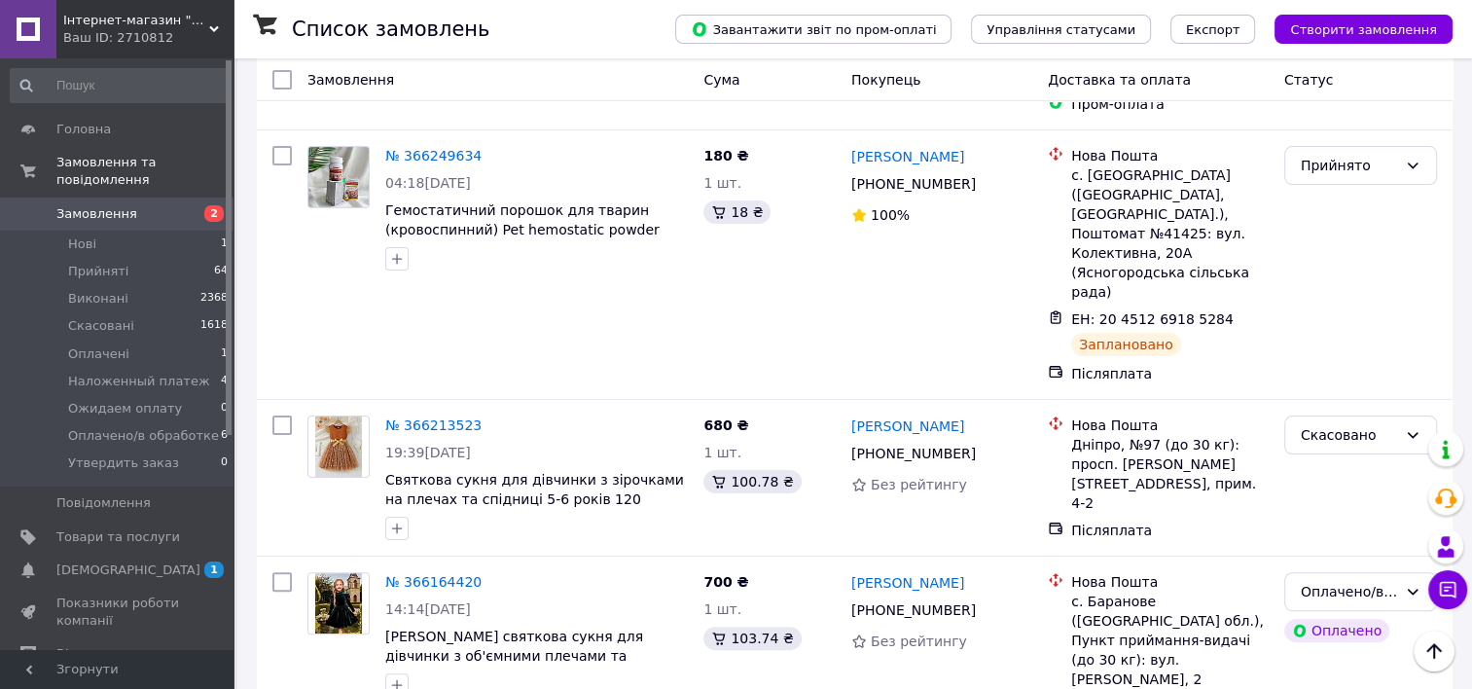
scroll to position [387, 0]
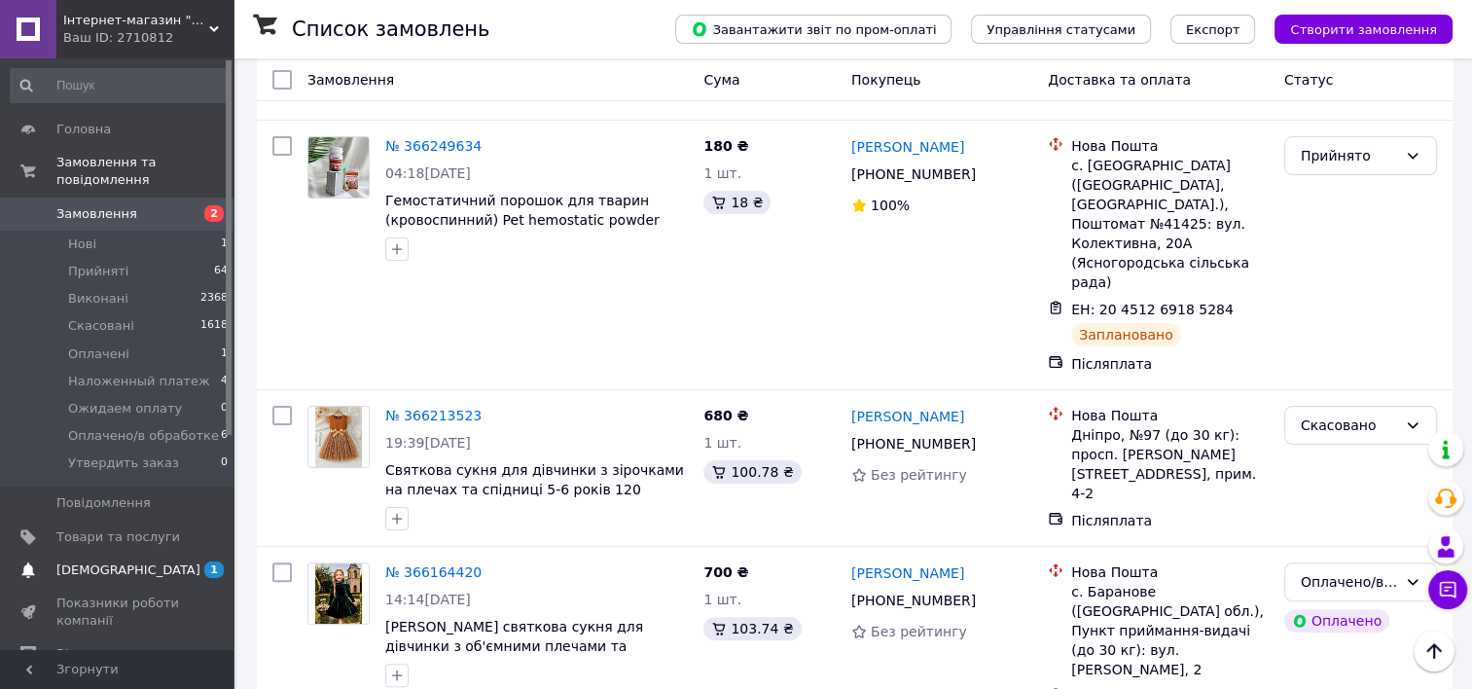
click at [152, 562] on span "[DEMOGRAPHIC_DATA]" at bounding box center [118, 571] width 124 height 18
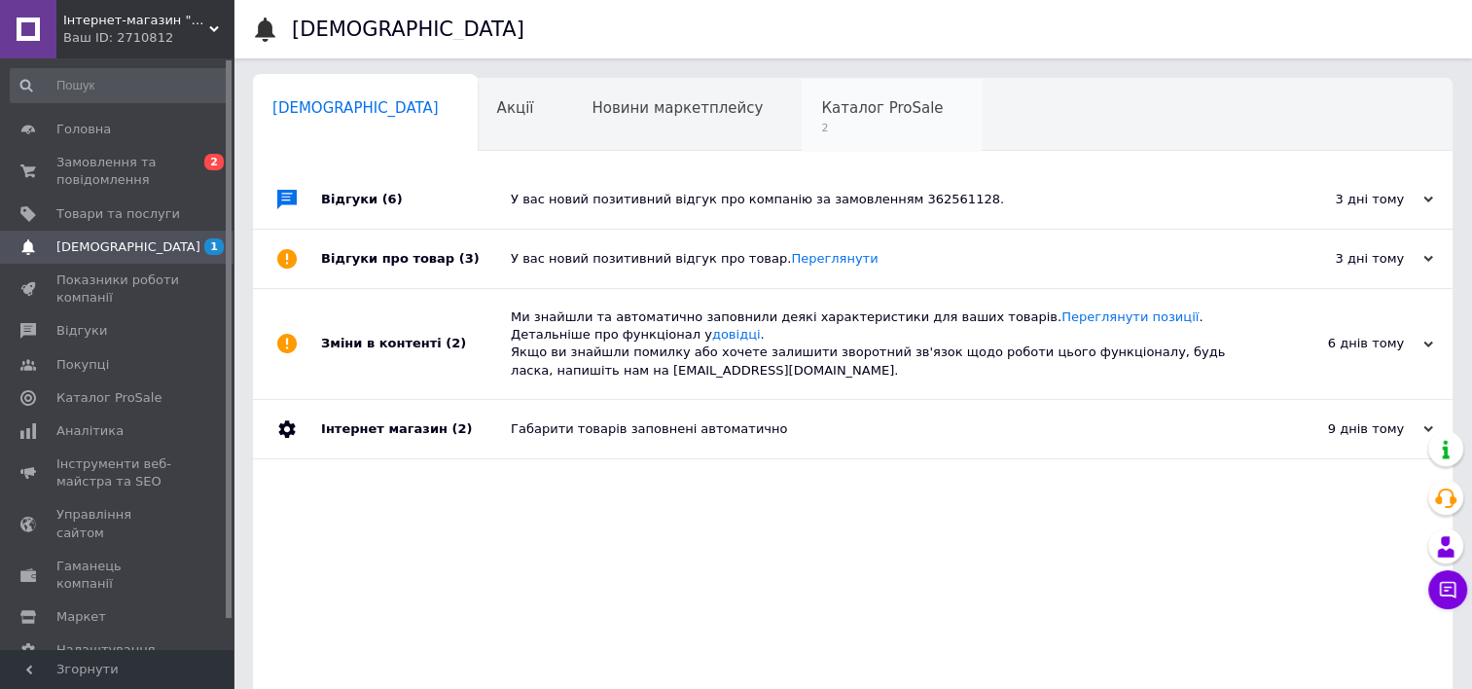
click at [802, 137] on div "Каталог ProSale 2" at bounding box center [892, 116] width 180 height 74
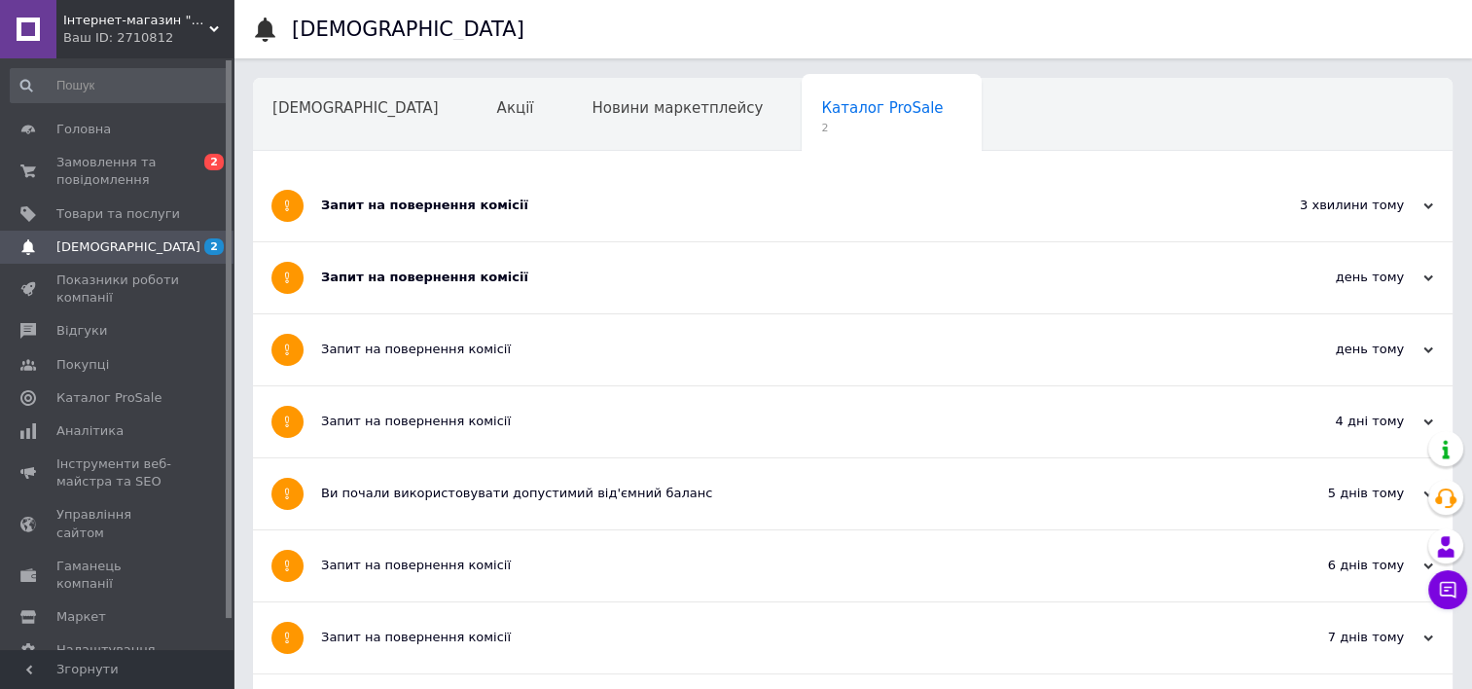
click at [658, 191] on div "Запит на повернення комісії" at bounding box center [780, 205] width 918 height 71
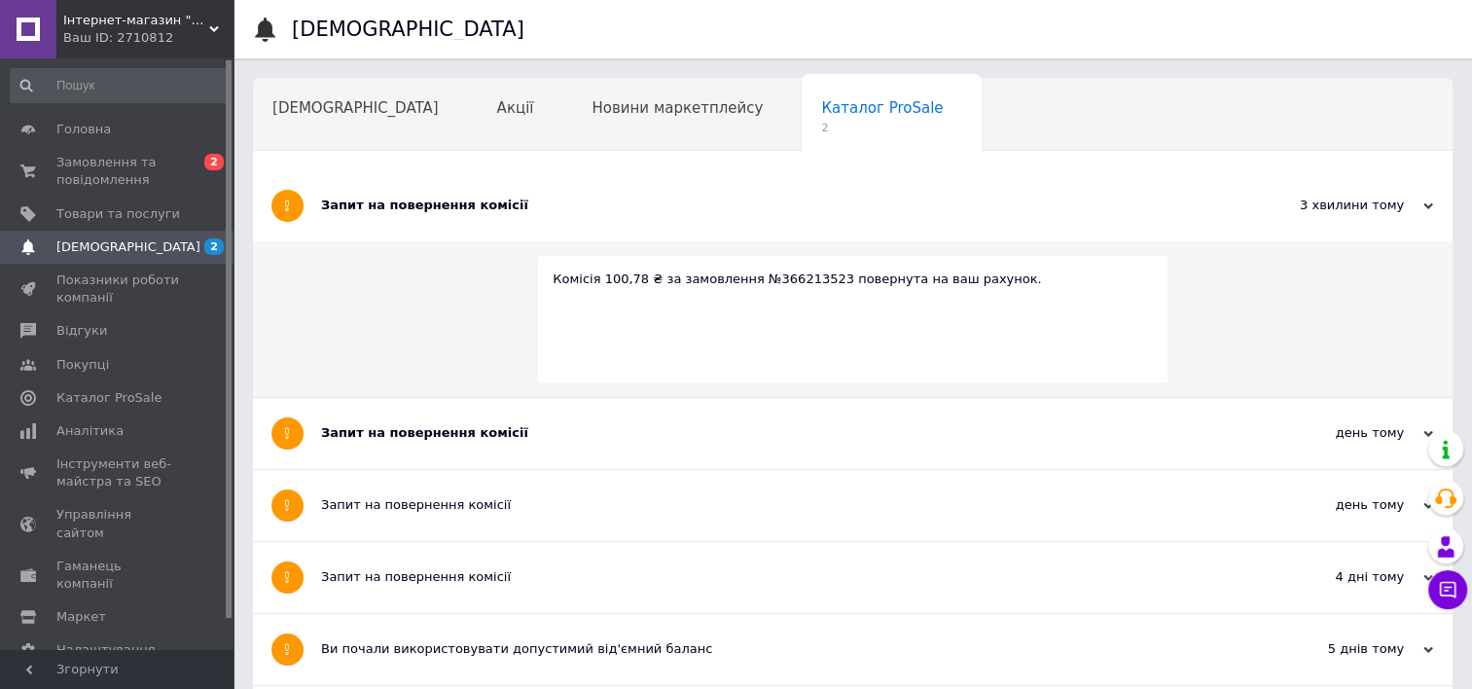
click at [591, 412] on div "Запит на повернення комісії" at bounding box center [780, 433] width 918 height 71
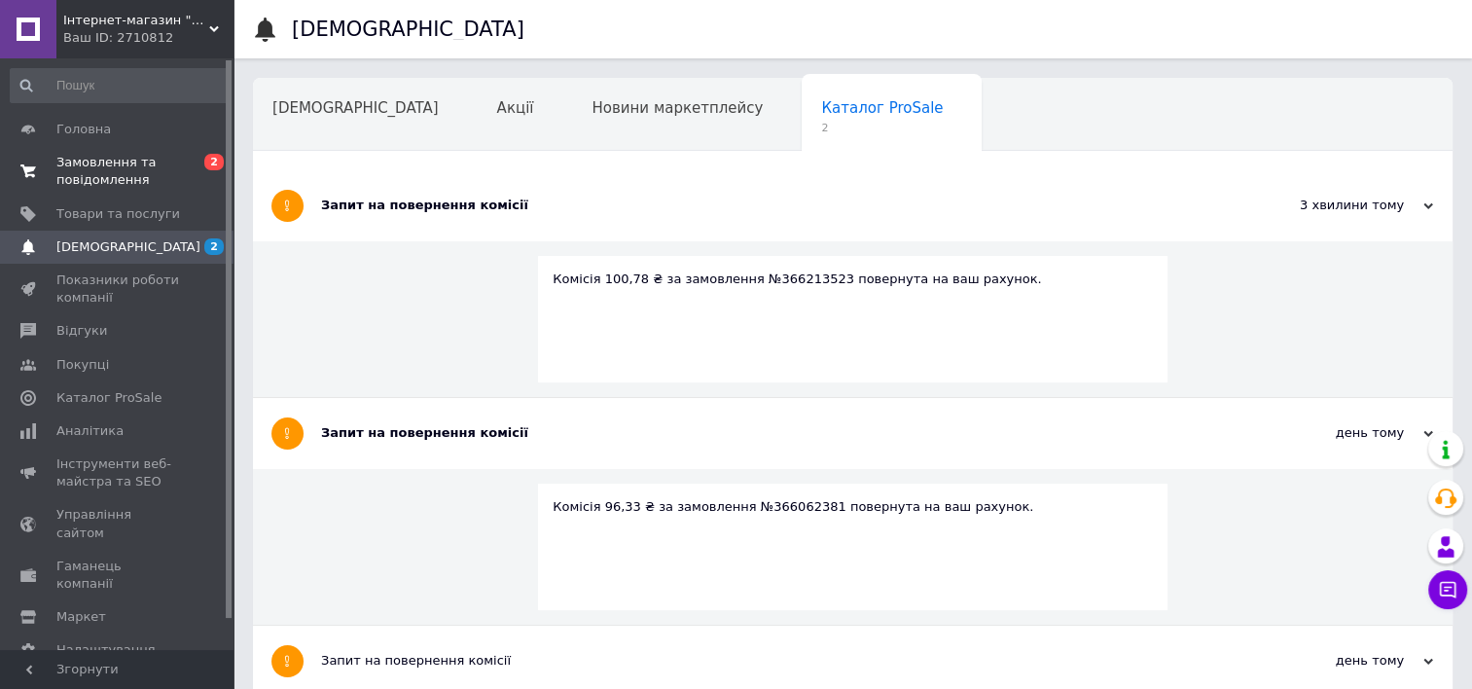
click at [175, 163] on span "Замовлення та повідомлення" at bounding box center [118, 171] width 124 height 35
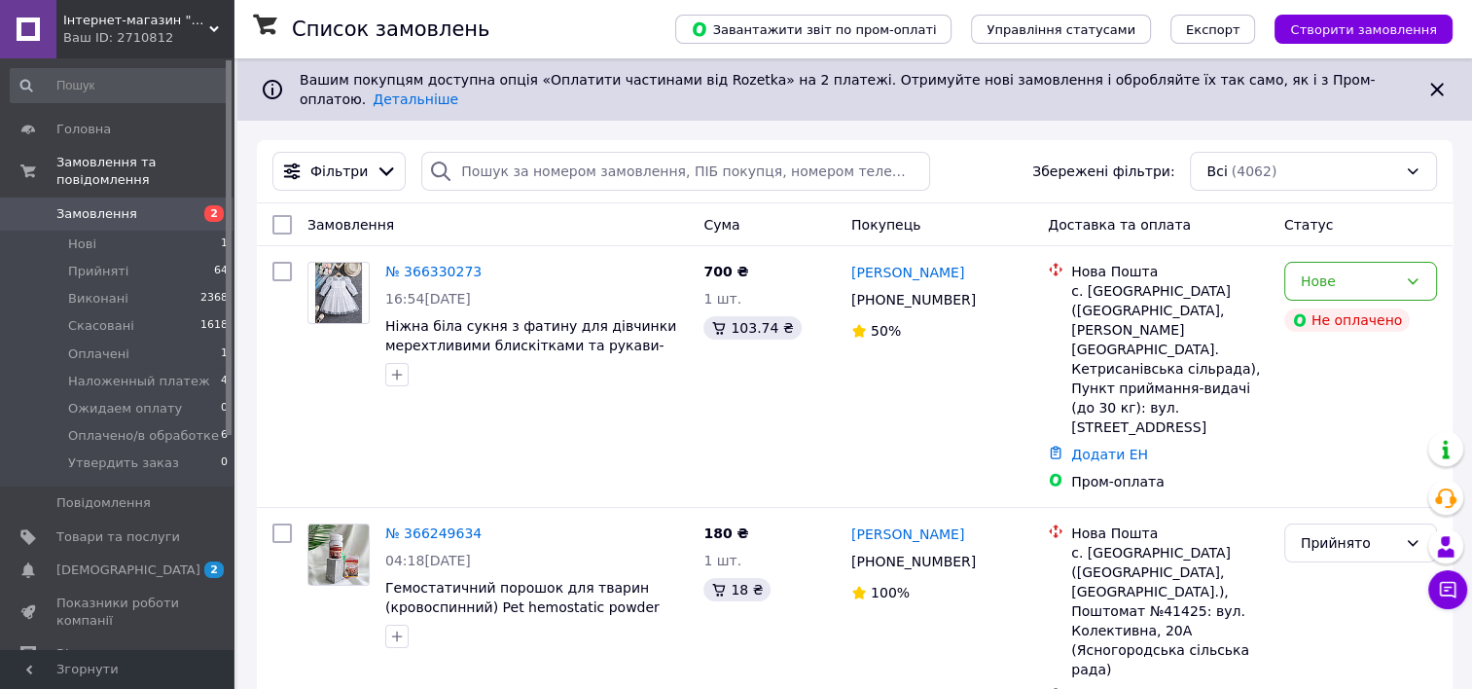
click at [1437, 83] on icon at bounding box center [1437, 89] width 13 height 13
